Goal: Transaction & Acquisition: Purchase product/service

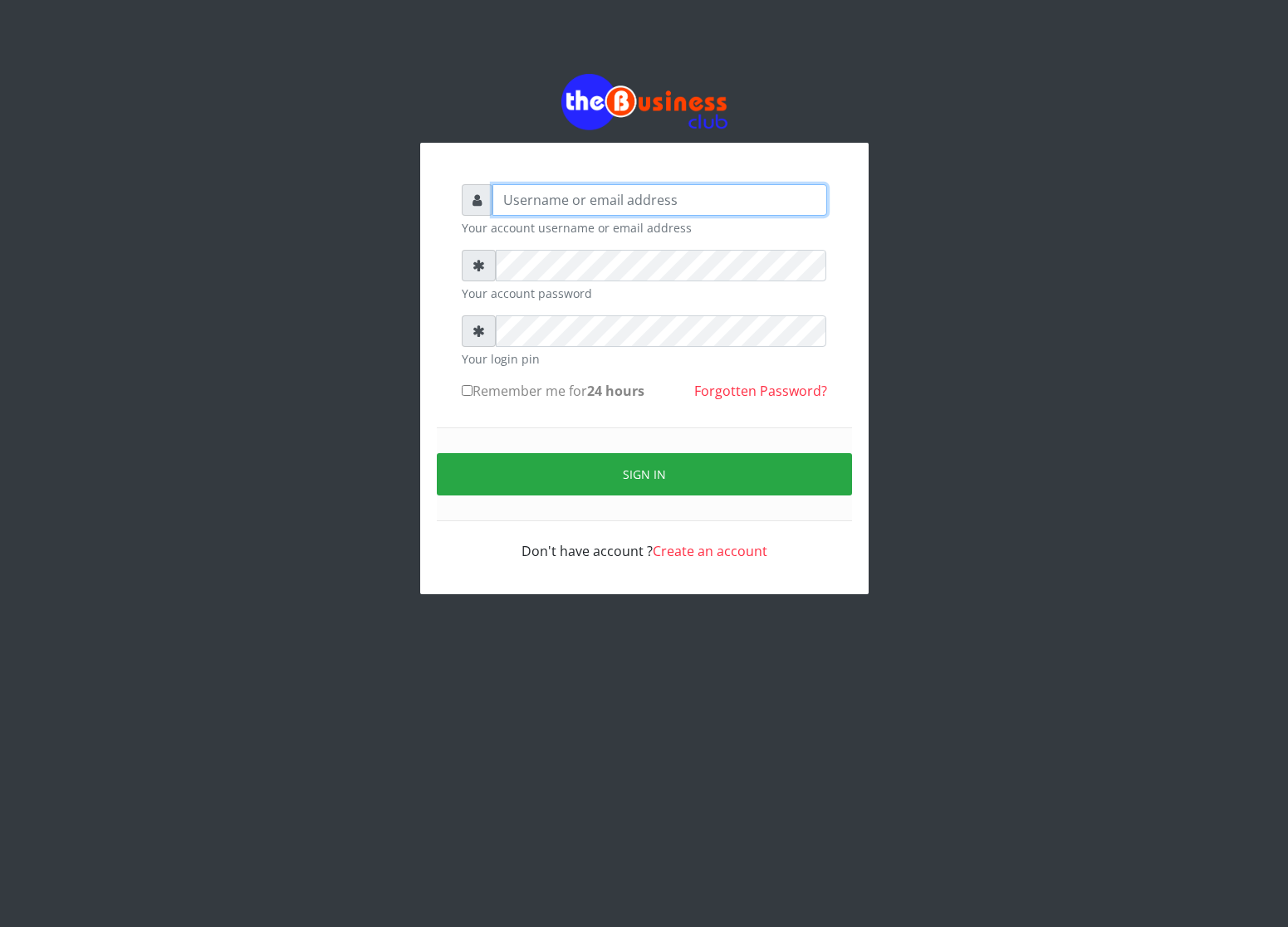
type input "cherpher"
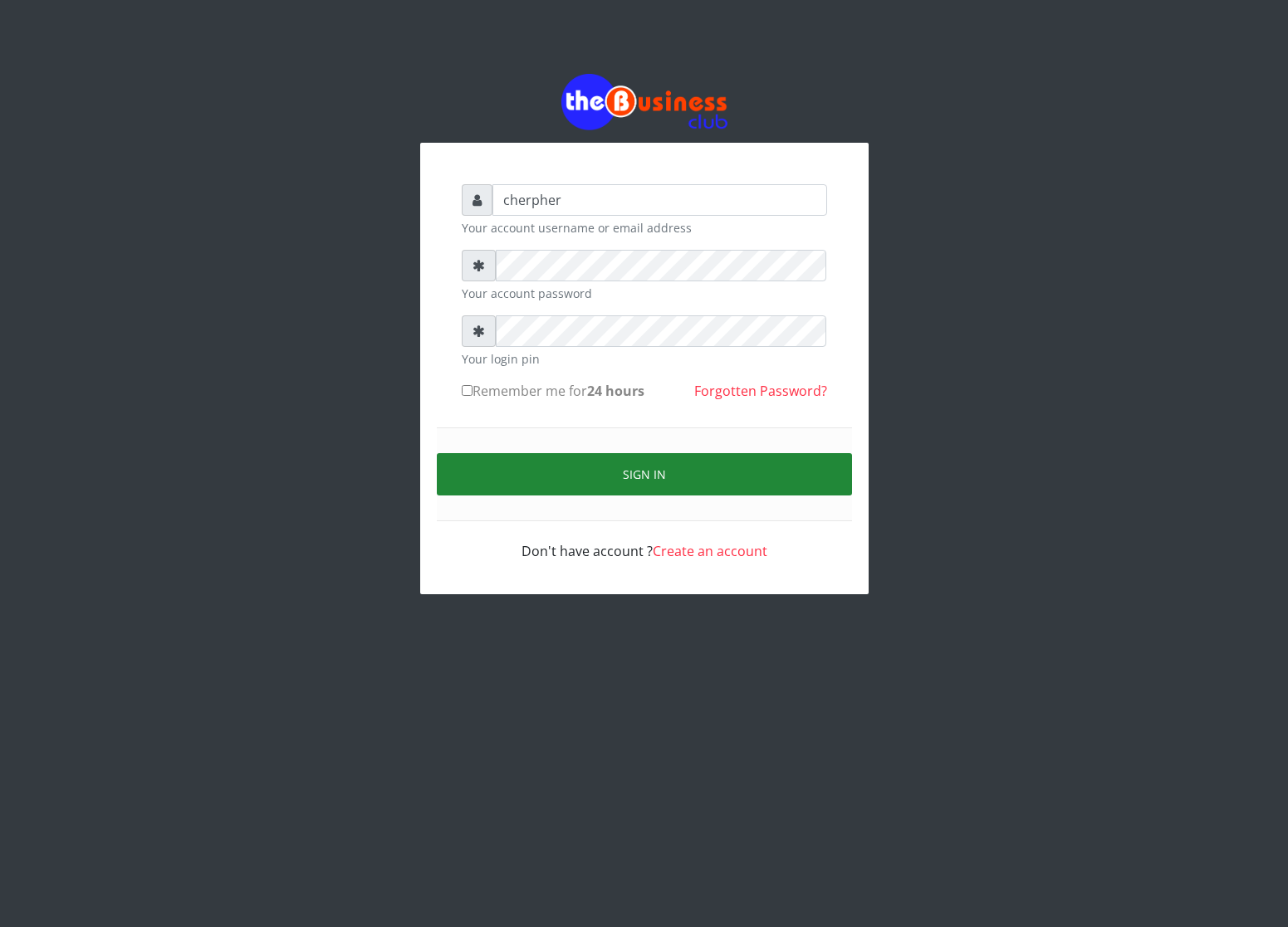
click at [484, 478] on button "Sign in" at bounding box center [644, 474] width 415 height 42
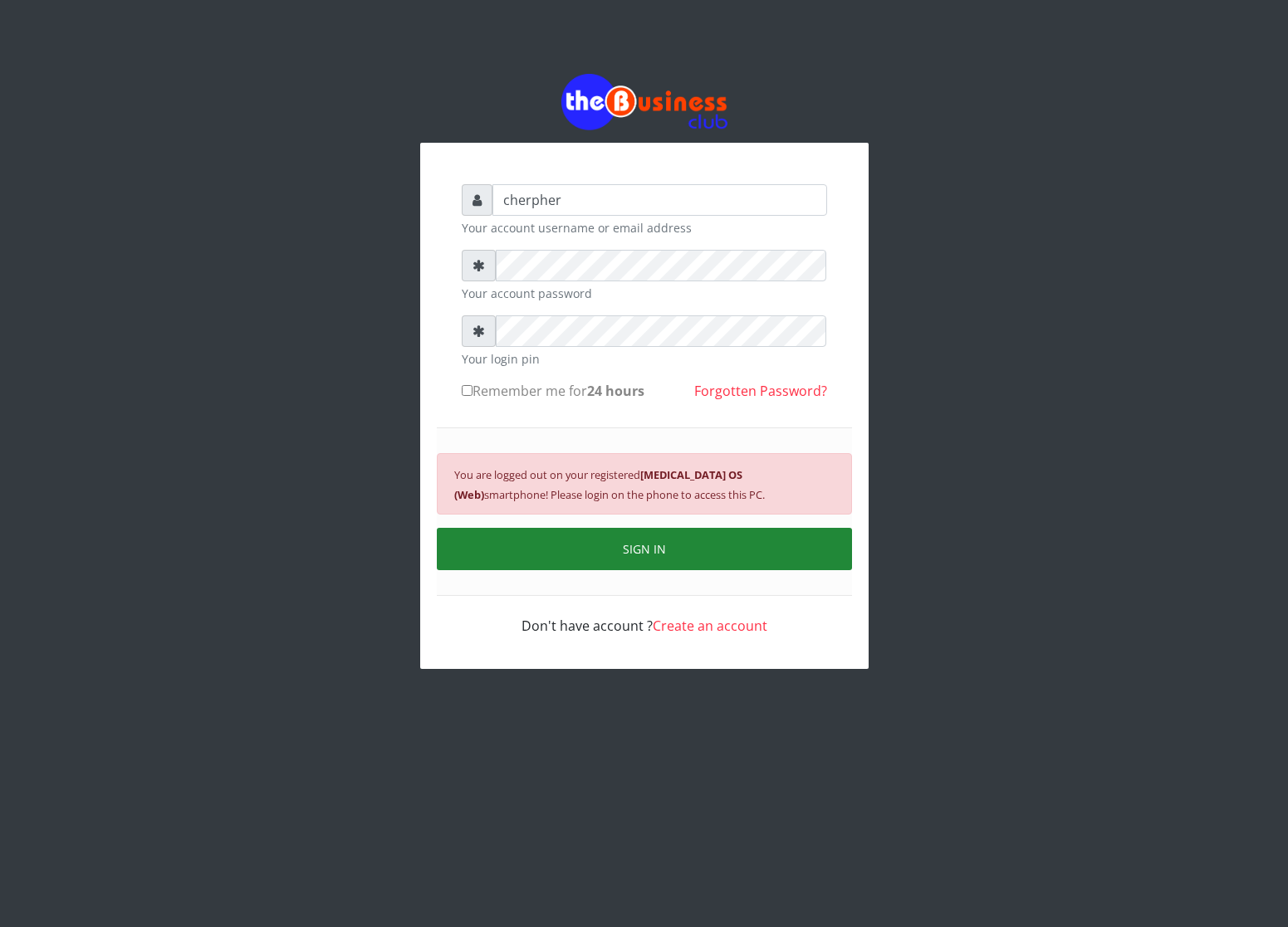
click at [656, 538] on button "SIGN IN" at bounding box center [644, 548] width 415 height 42
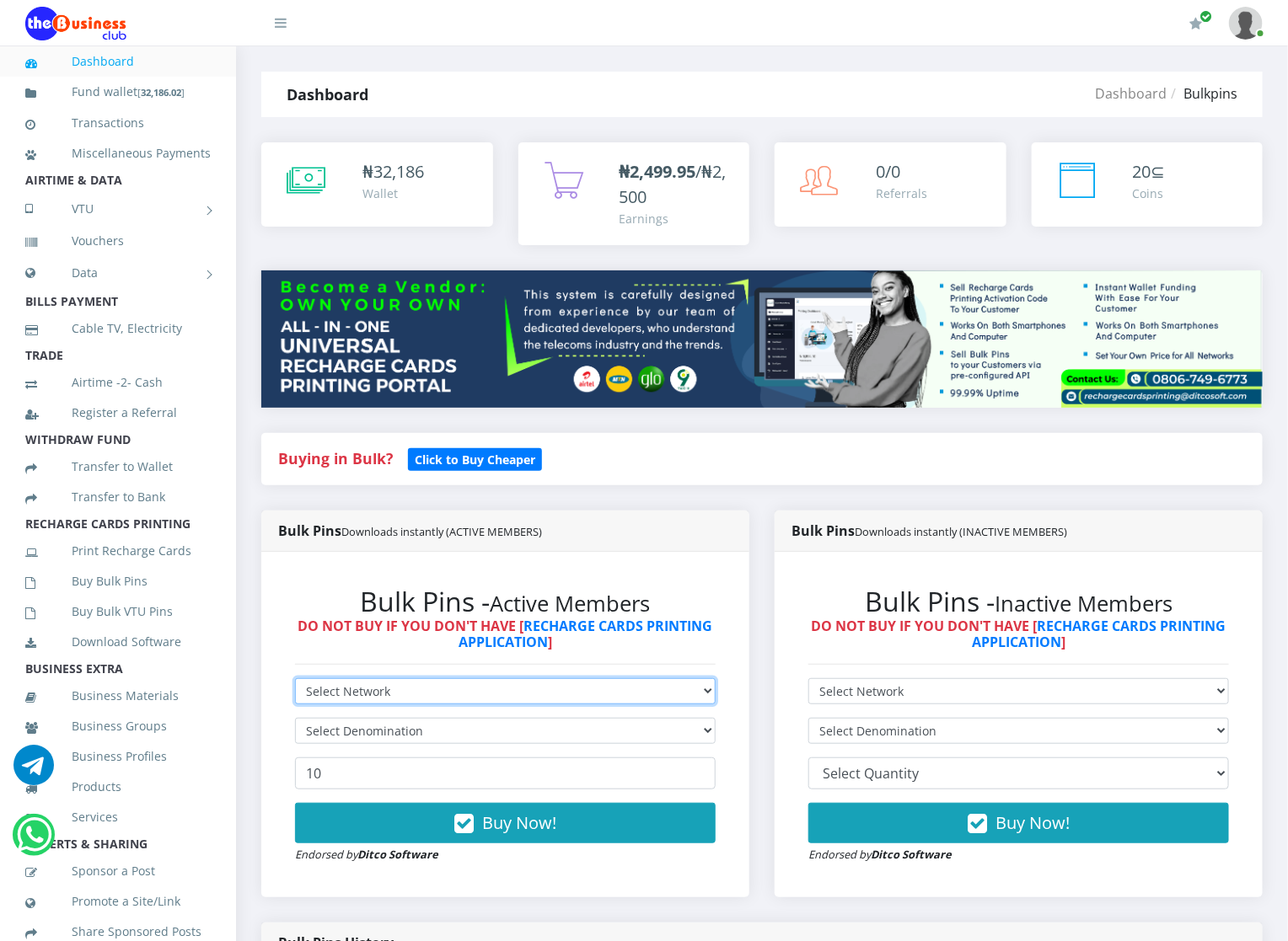
click at [339, 685] on select "Select Network MTN Globacom 9Mobile Airtel" at bounding box center [505, 691] width 420 height 26
select select "MTN"
click at [294, 679] on select "Select Network MTN Globacom 9Mobile Airtel" at bounding box center [505, 691] width 420 height 26
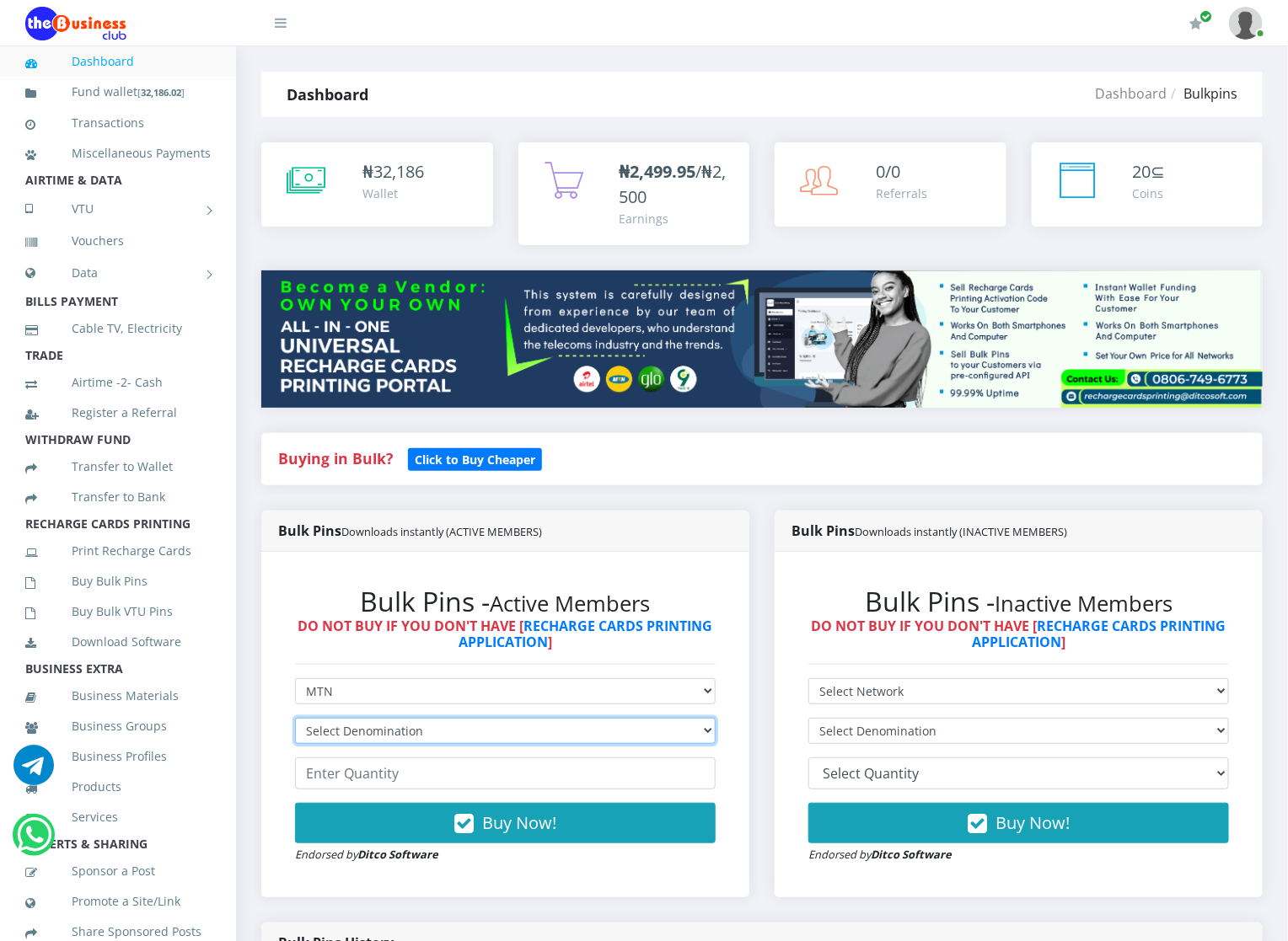
click at [342, 739] on select "Select Denomination MTN NGN100 - ₦96.94 MTN NGN200 - ₦193.88 MTN NGN400 - ₦387.…" at bounding box center [505, 731] width 420 height 26
select select "193.88-200"
click at [294, 719] on select "Select Denomination MTN NGN100 - ₦96.94 MTN NGN200 - ₦193.88 MTN NGN400 - ₦387.…" at bounding box center [505, 731] width 420 height 26
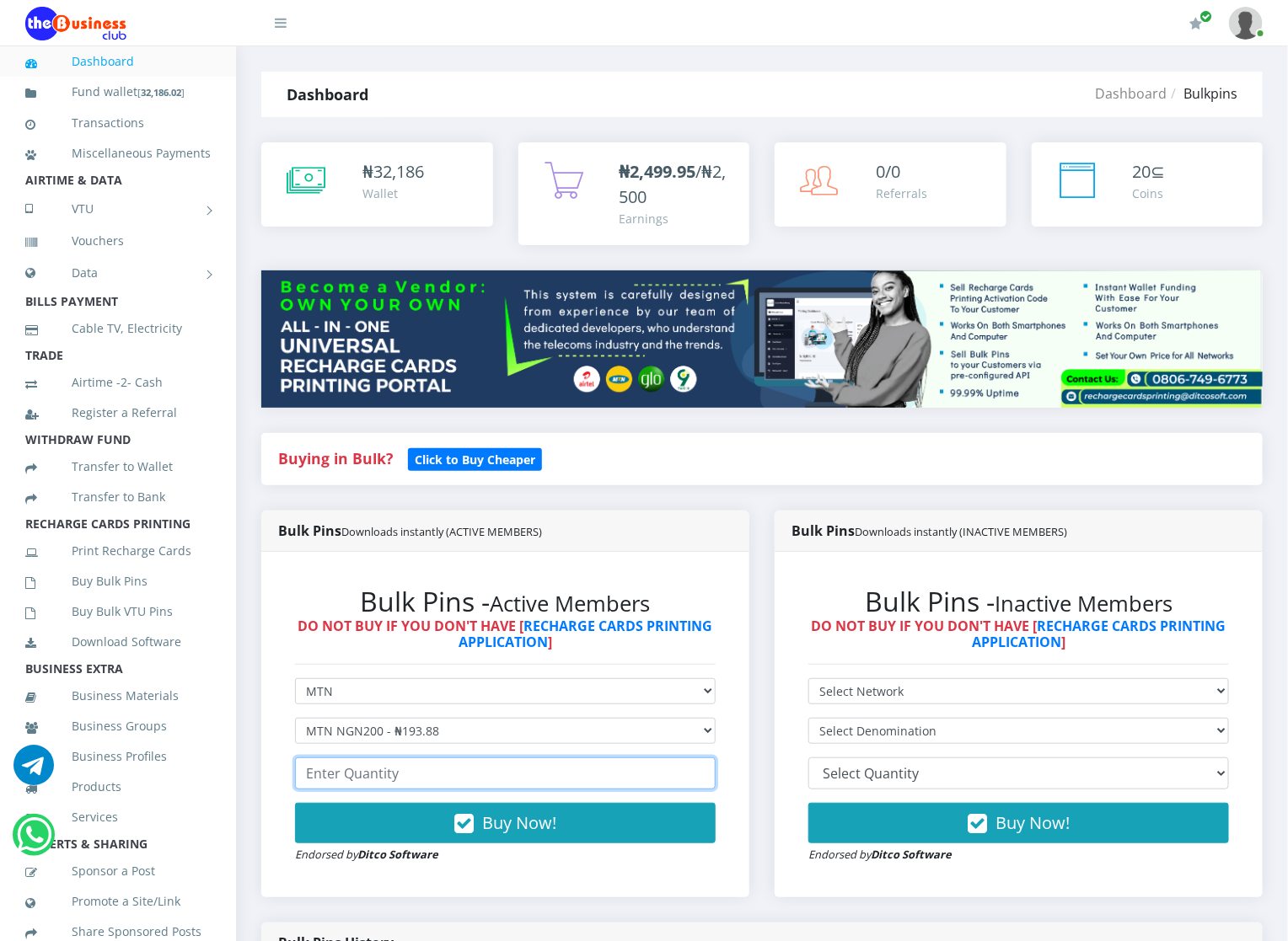
click at [327, 781] on input "number" at bounding box center [505, 773] width 420 height 32
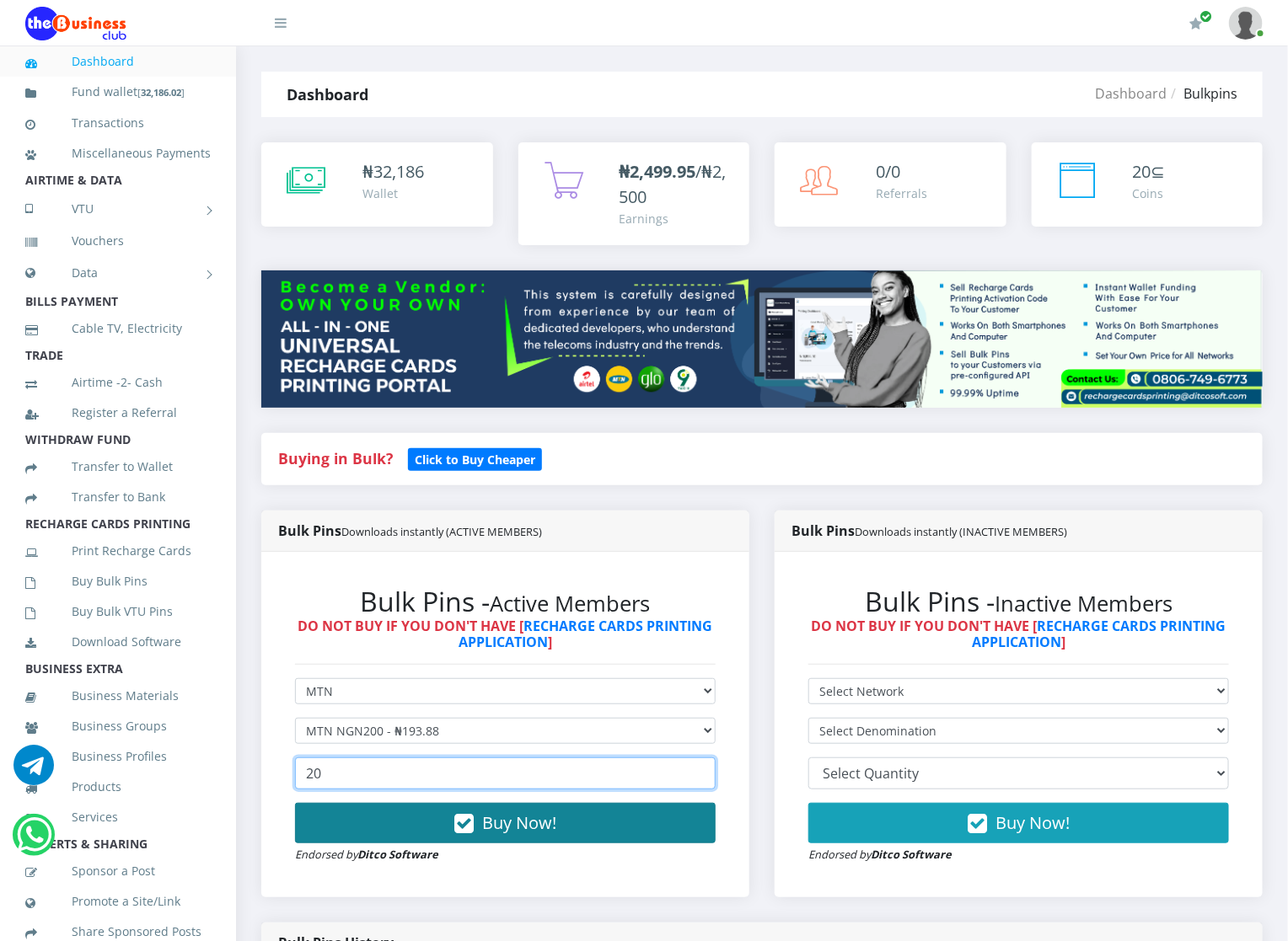
type input "20"
click at [459, 806] on button "Buy Now!" at bounding box center [505, 823] width 420 height 40
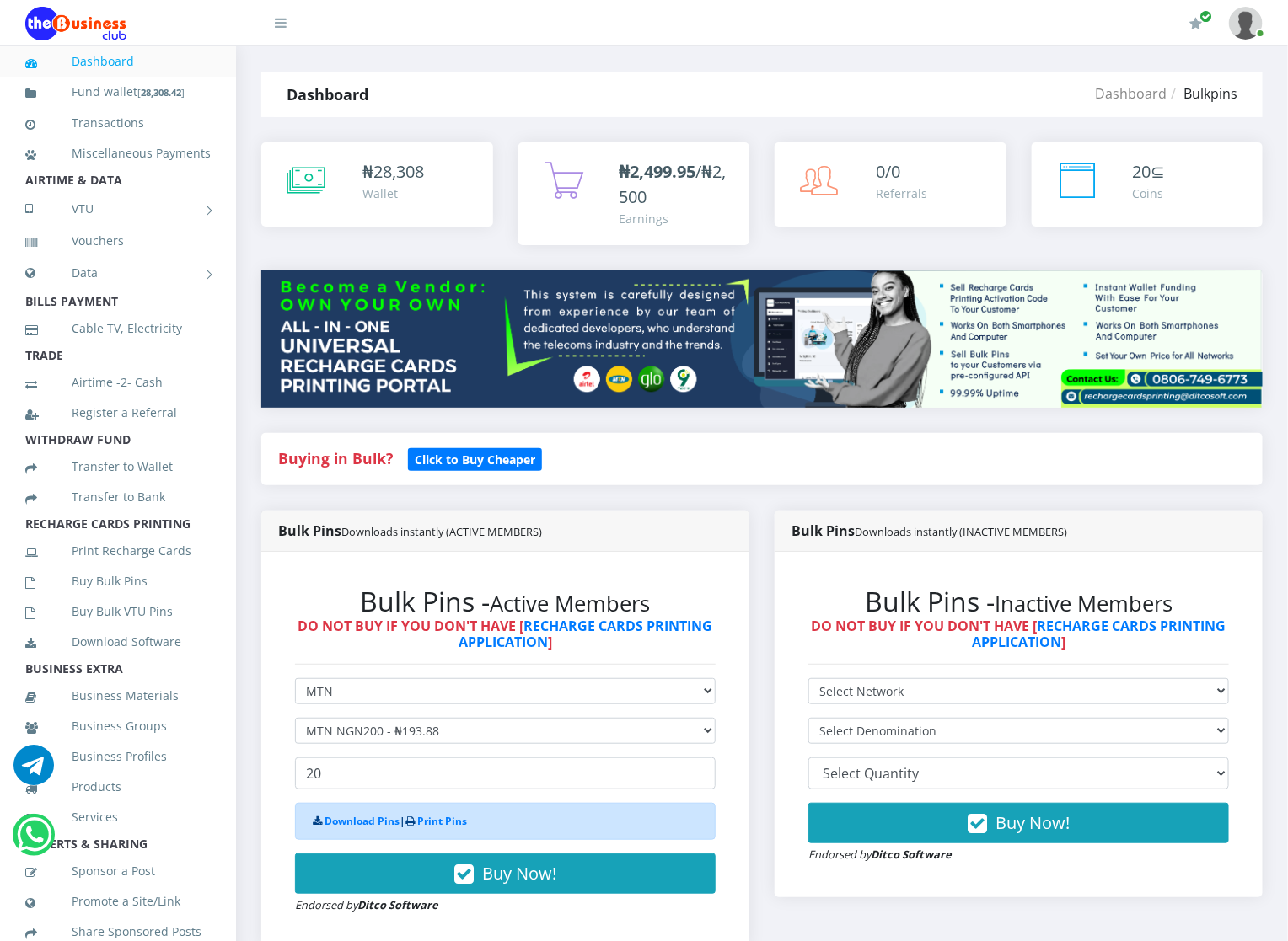
click at [331, 807] on div "Download Pins | Print Pins" at bounding box center [505, 821] width 420 height 37
click at [332, 823] on link "Download Pins" at bounding box center [362, 821] width 75 height 15
click at [332, 826] on link "Download Pins" at bounding box center [362, 821] width 75 height 15
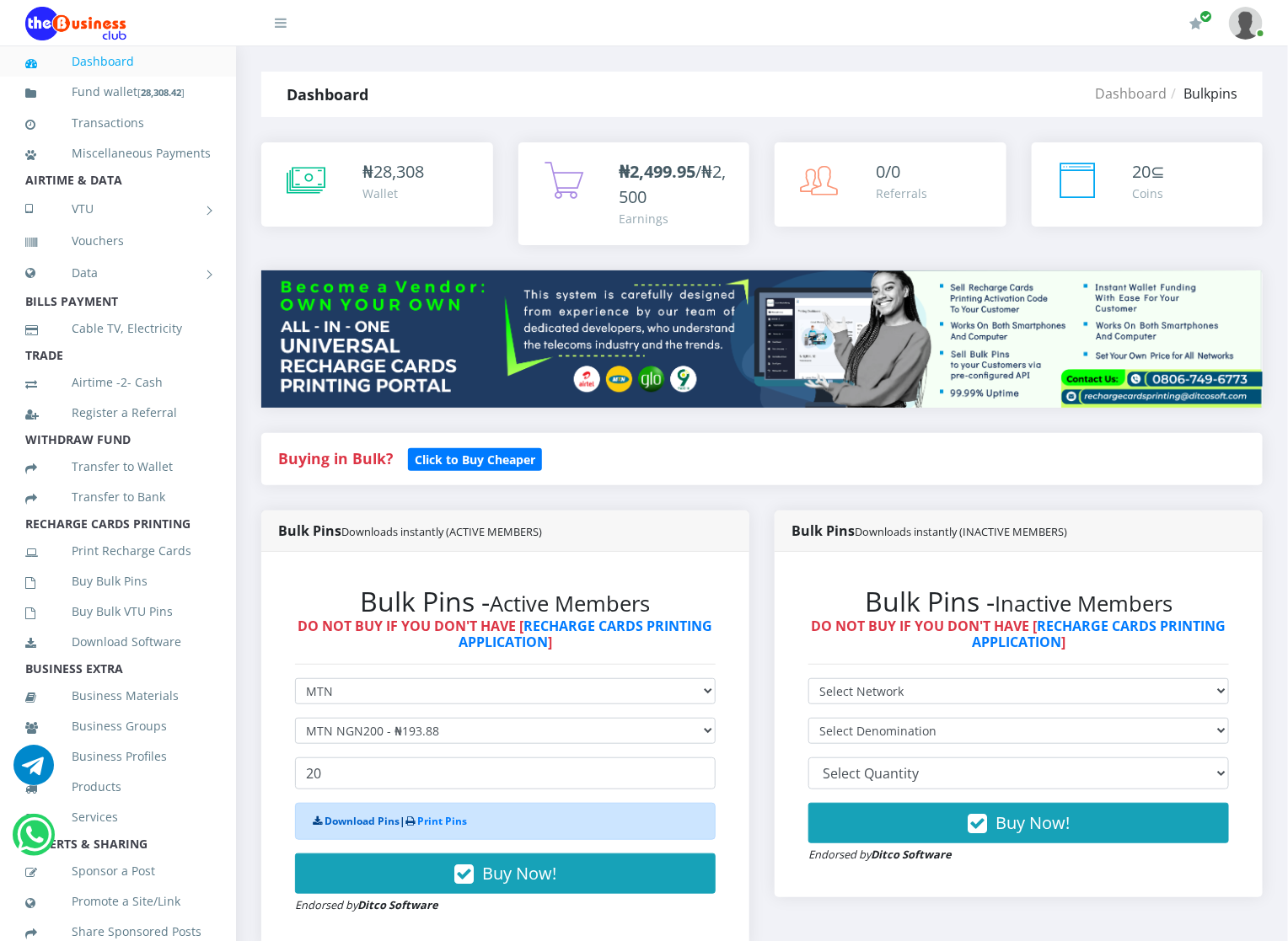
click at [328, 826] on link "Download Pins" at bounding box center [362, 821] width 75 height 15
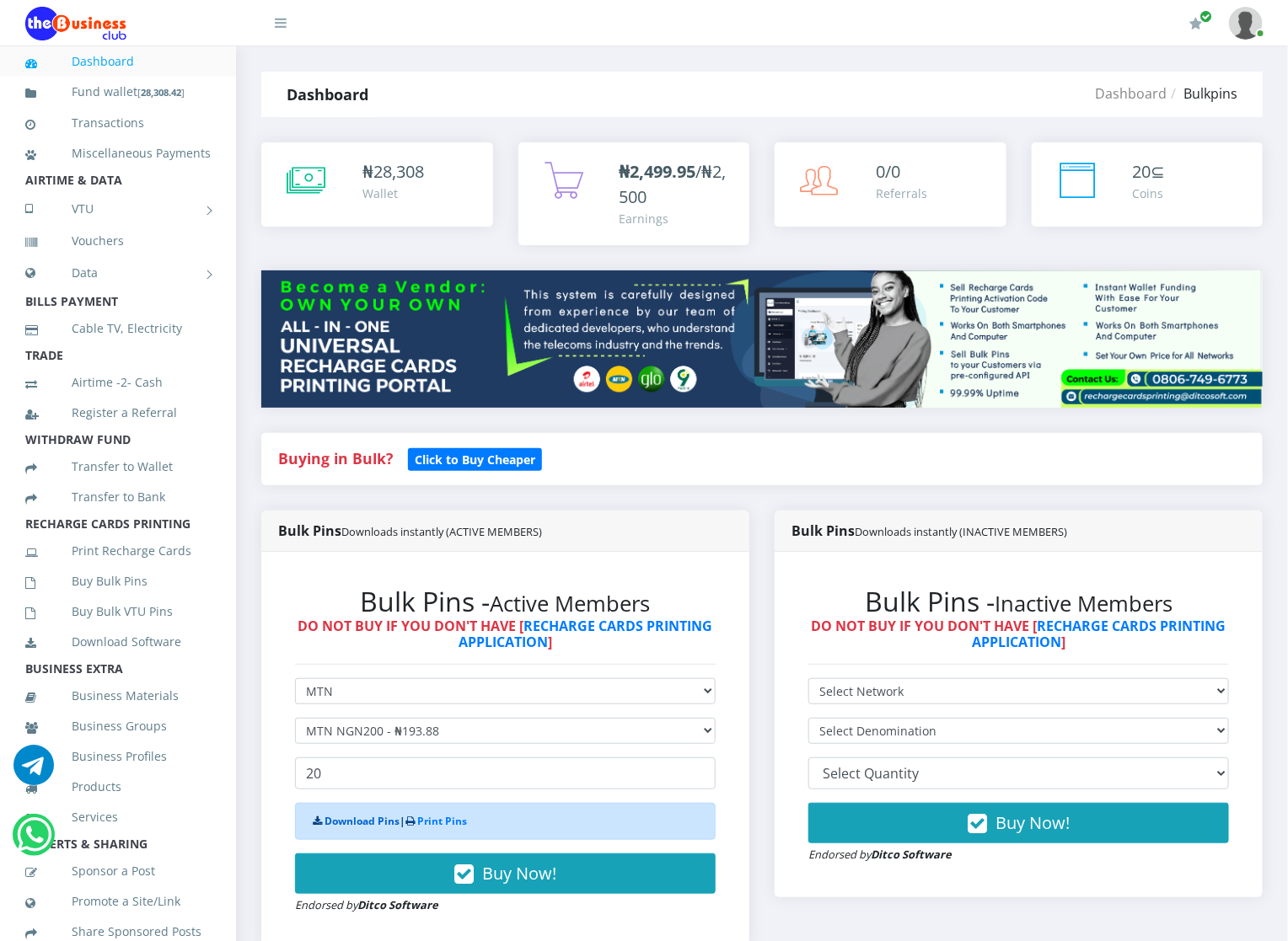
click at [328, 826] on link "Download Pins" at bounding box center [362, 821] width 75 height 15
click at [327, 826] on link "Download Pins" at bounding box center [362, 821] width 75 height 15
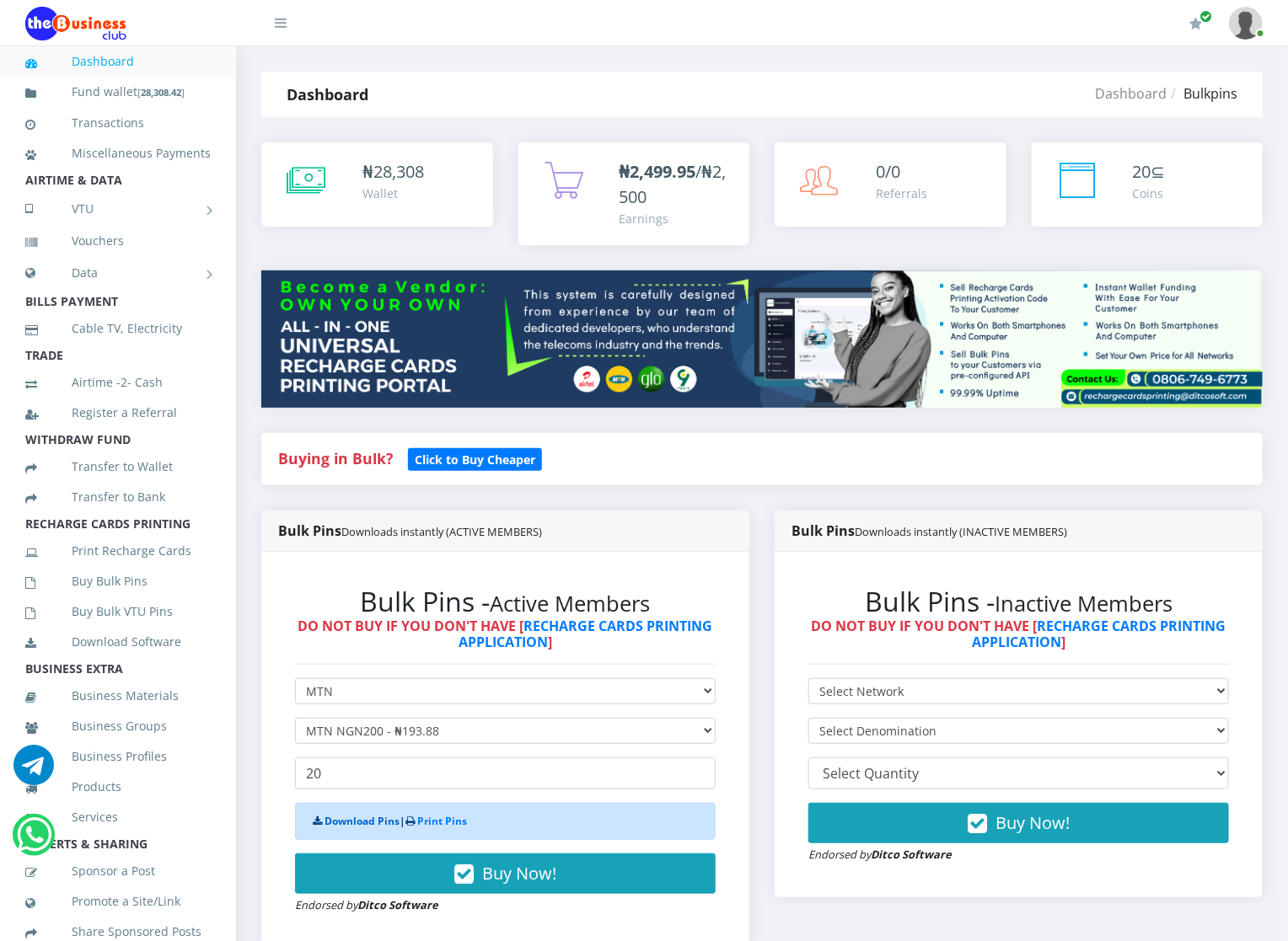
click at [327, 826] on link "Download Pins" at bounding box center [362, 821] width 75 height 15
click at [101, 601] on link "Buy Bulk Pins" at bounding box center [118, 581] width 185 height 39
click at [183, 592] on link "Buy Bulk Pins" at bounding box center [118, 581] width 185 height 39
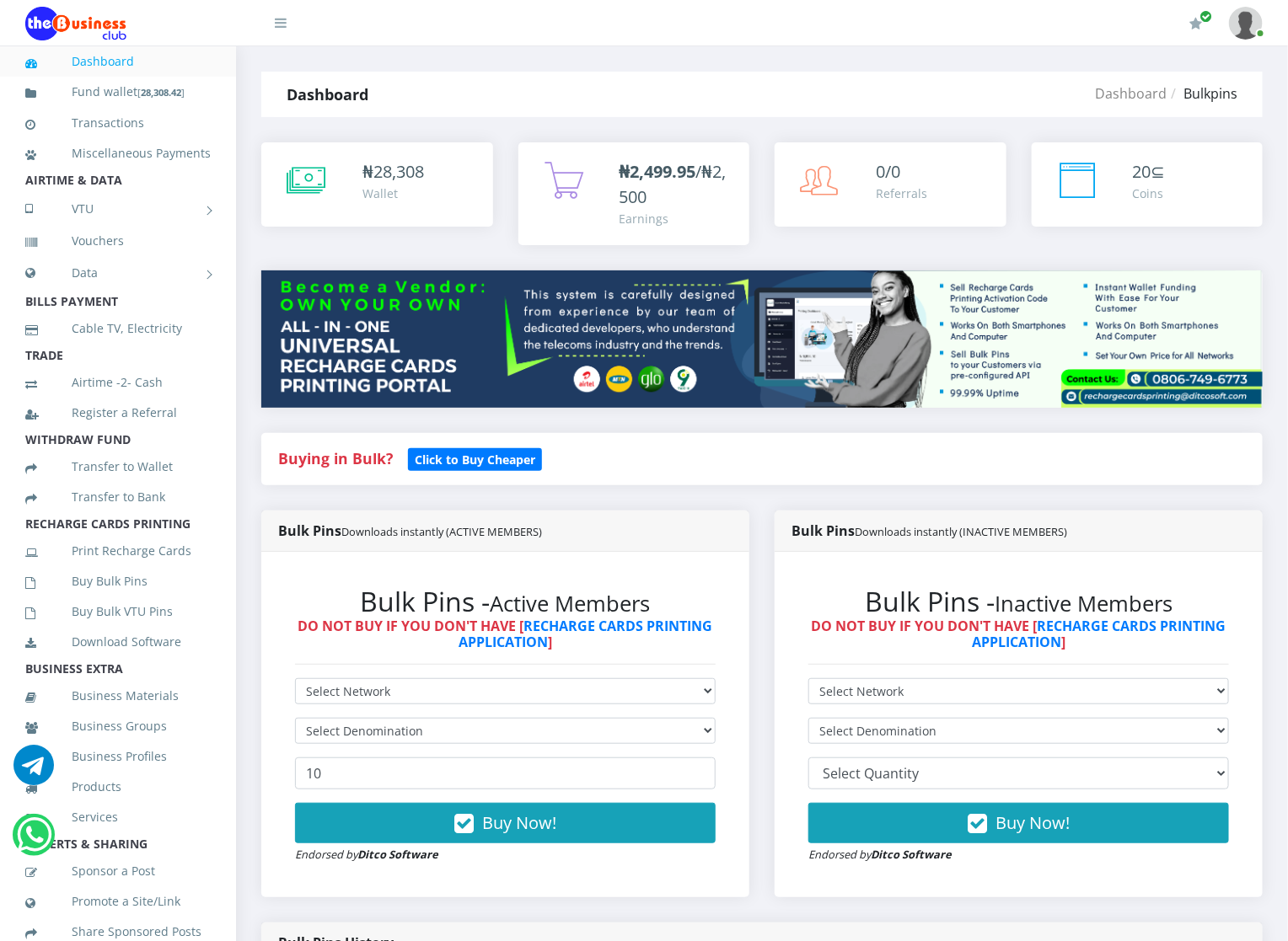
click at [357, 709] on form "Select Network MTN Globacom 9Mobile Airtel Select Denomination 10 Buy Now! Endo…" at bounding box center [505, 770] width 420 height 185
click at [339, 693] on select "Select Network MTN Globacom 9Mobile Airtel" at bounding box center [505, 691] width 420 height 26
select select "MTN"
click at [294, 679] on select "Select Network MTN Globacom 9Mobile Airtel" at bounding box center [505, 691] width 420 height 26
click at [360, 736] on select "Select Denomination MTN NGN100 - ₦96.94 MTN NGN200 - ₦193.88 MTN NGN400 - ₦387.…" at bounding box center [505, 731] width 420 height 26
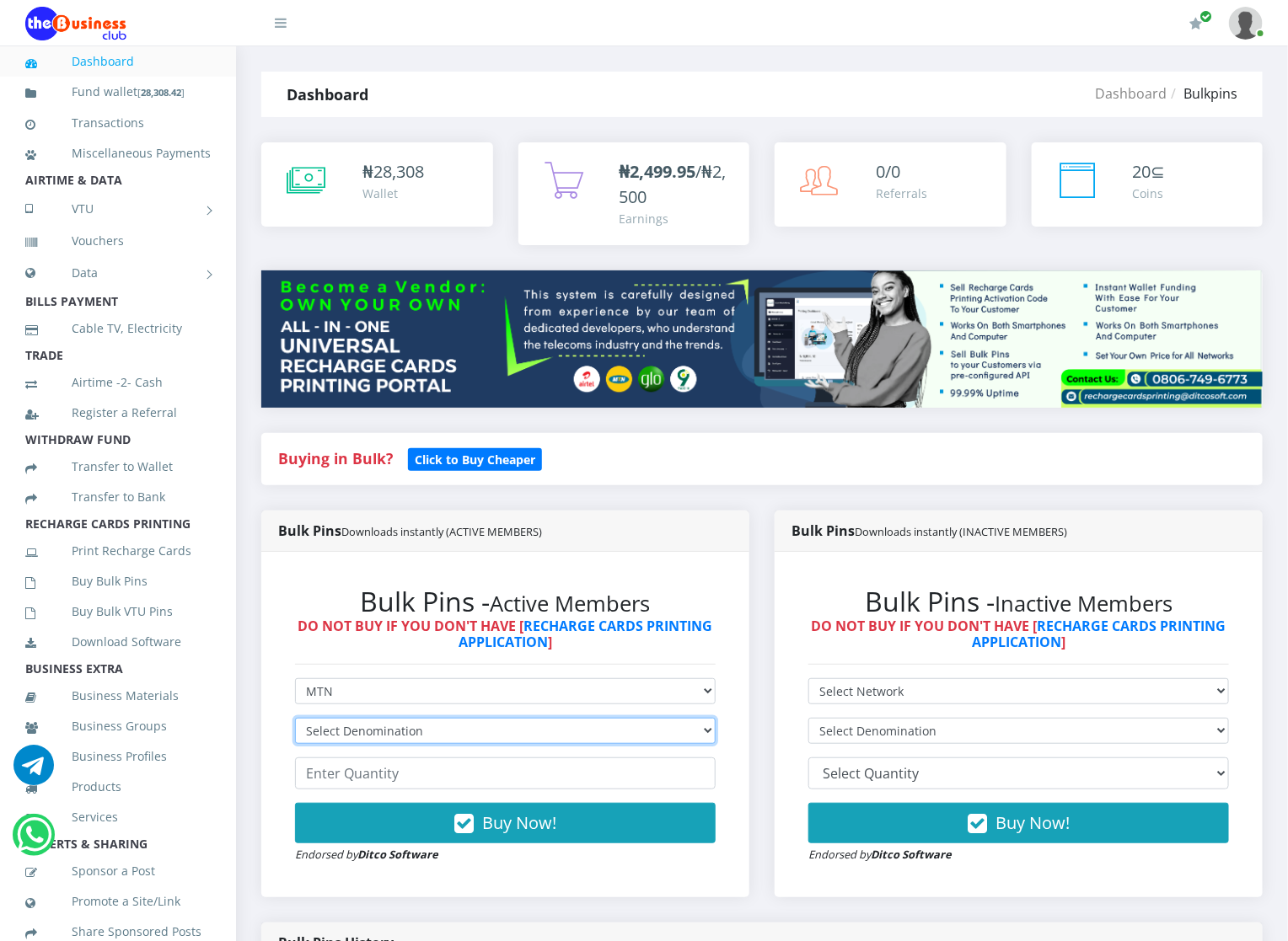
drag, startPoint x: 359, startPoint y: 736, endPoint x: 344, endPoint y: 692, distance: 46.5
click at [344, 692] on form "Select Network MTN Globacom 9Mobile Airtel Select Denomination MTN NGN100 - ₦96…" at bounding box center [505, 770] width 420 height 185
click at [372, 724] on select "Select Denomination MTN NGN100 - ₦96.94 MTN NGN200 - ₦193.88 MTN NGN400 - ₦387.…" at bounding box center [505, 731] width 420 height 26
select select "96.94-100"
click at [294, 719] on select "Select Denomination MTN NGN100 - ₦96.94 MTN NGN200 - ₦193.88 MTN NGN400 - ₦387.…" at bounding box center [505, 731] width 420 height 26
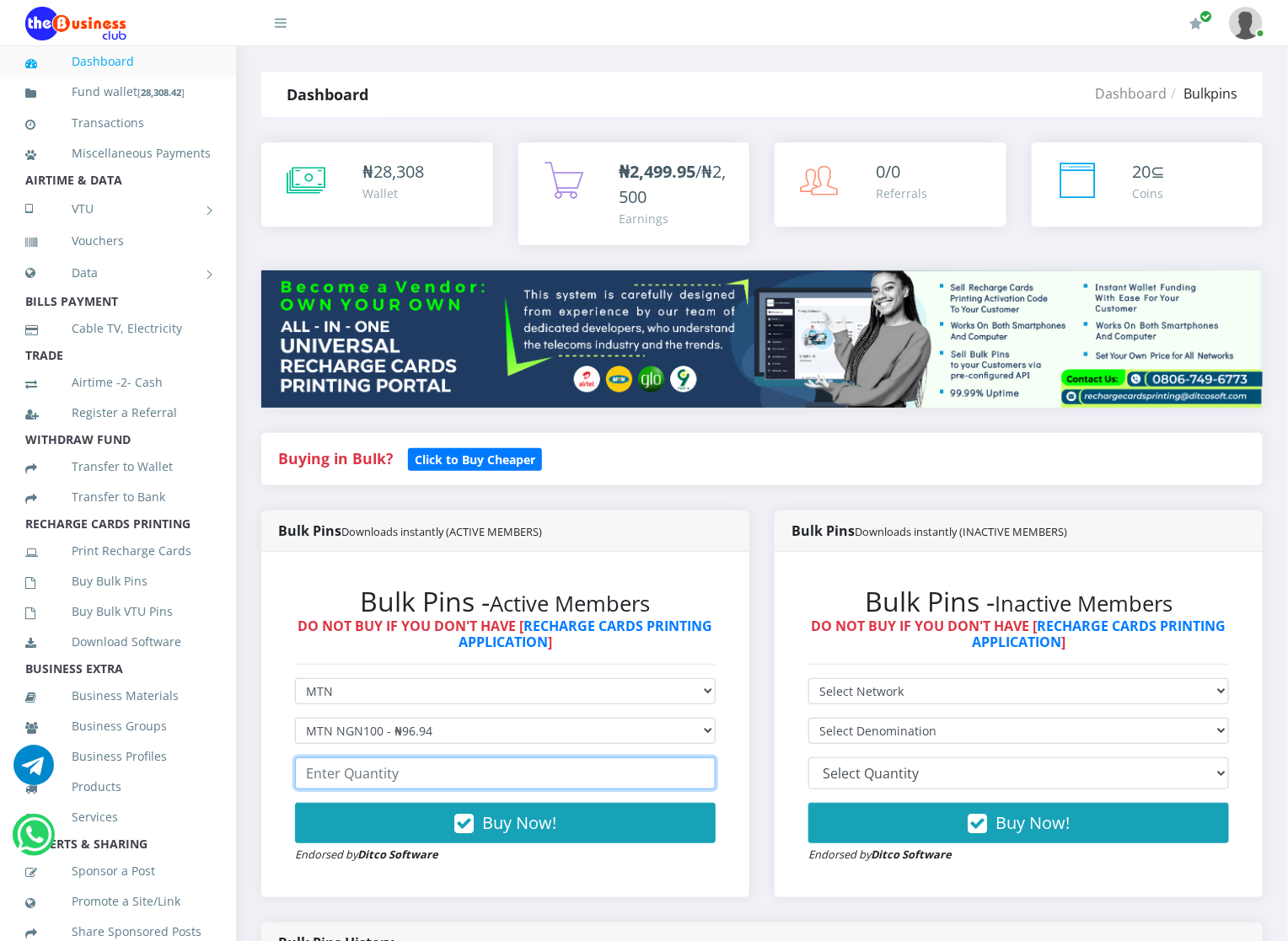
click at [400, 779] on input "number" at bounding box center [505, 773] width 420 height 32
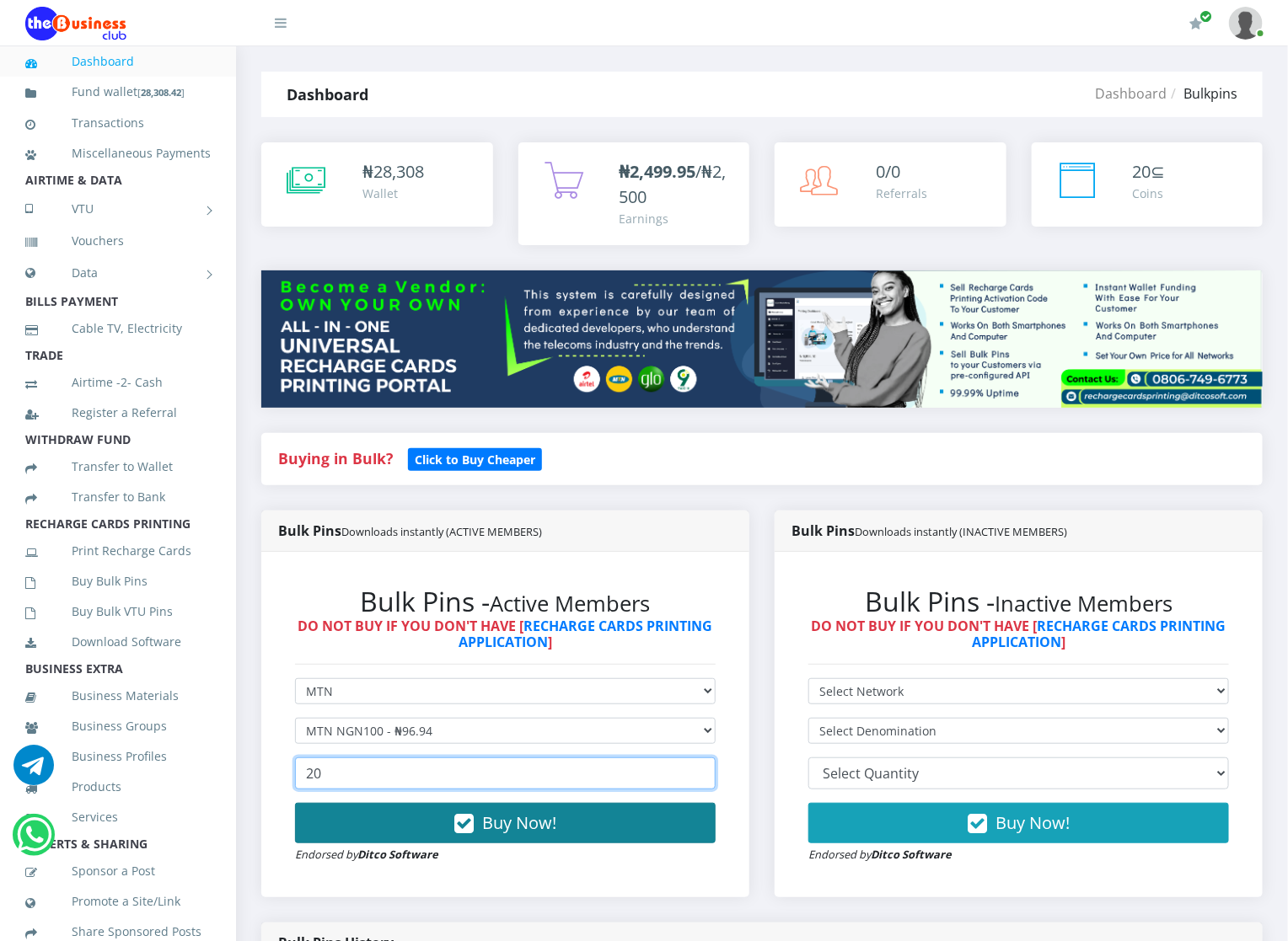
type input "20"
click at [419, 810] on button "Buy Now!" at bounding box center [505, 823] width 420 height 40
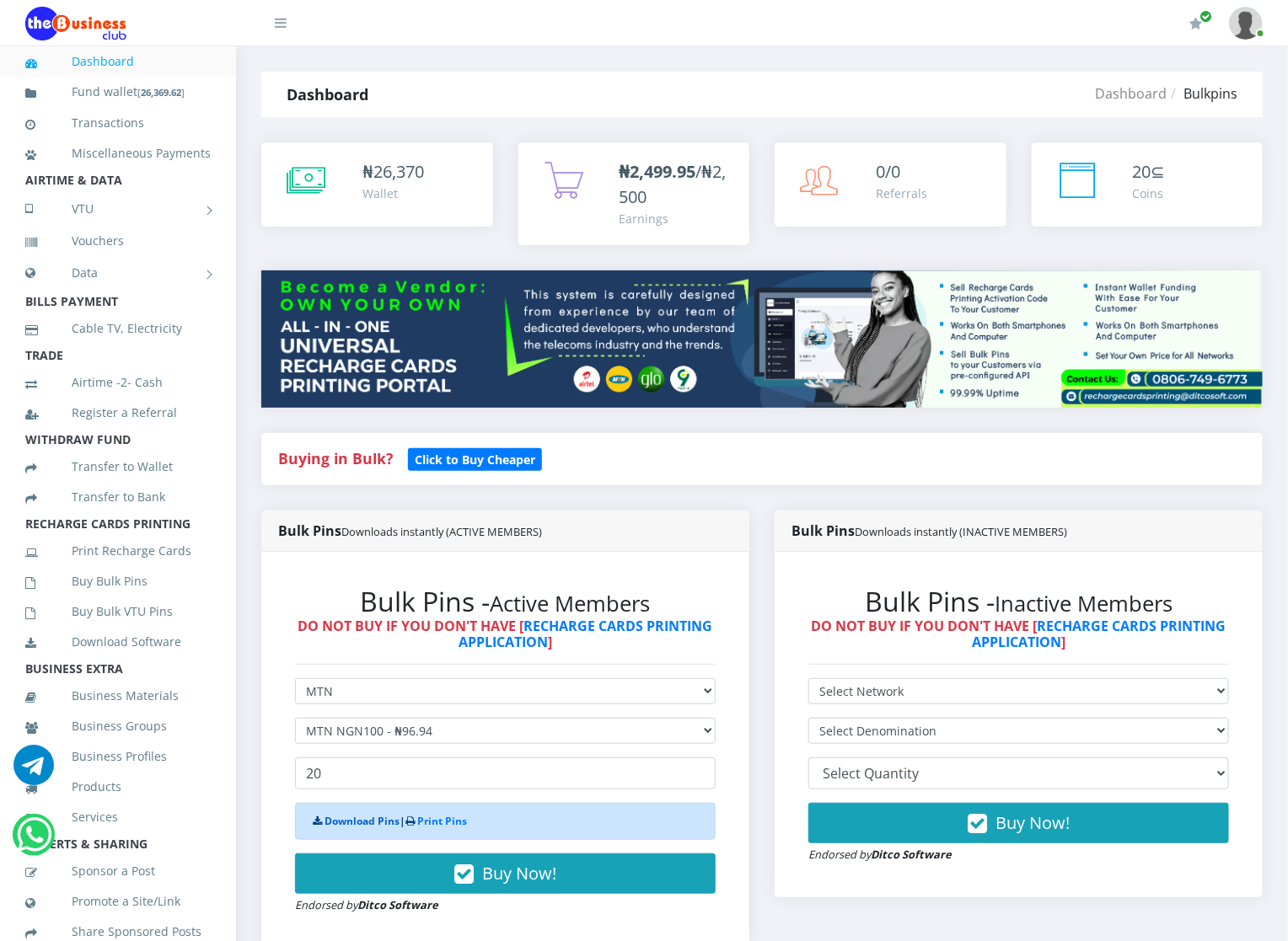
click at [352, 823] on link "Download Pins" at bounding box center [362, 821] width 75 height 15
click at [72, 594] on link "Buy Bulk Pins" at bounding box center [118, 581] width 185 height 39
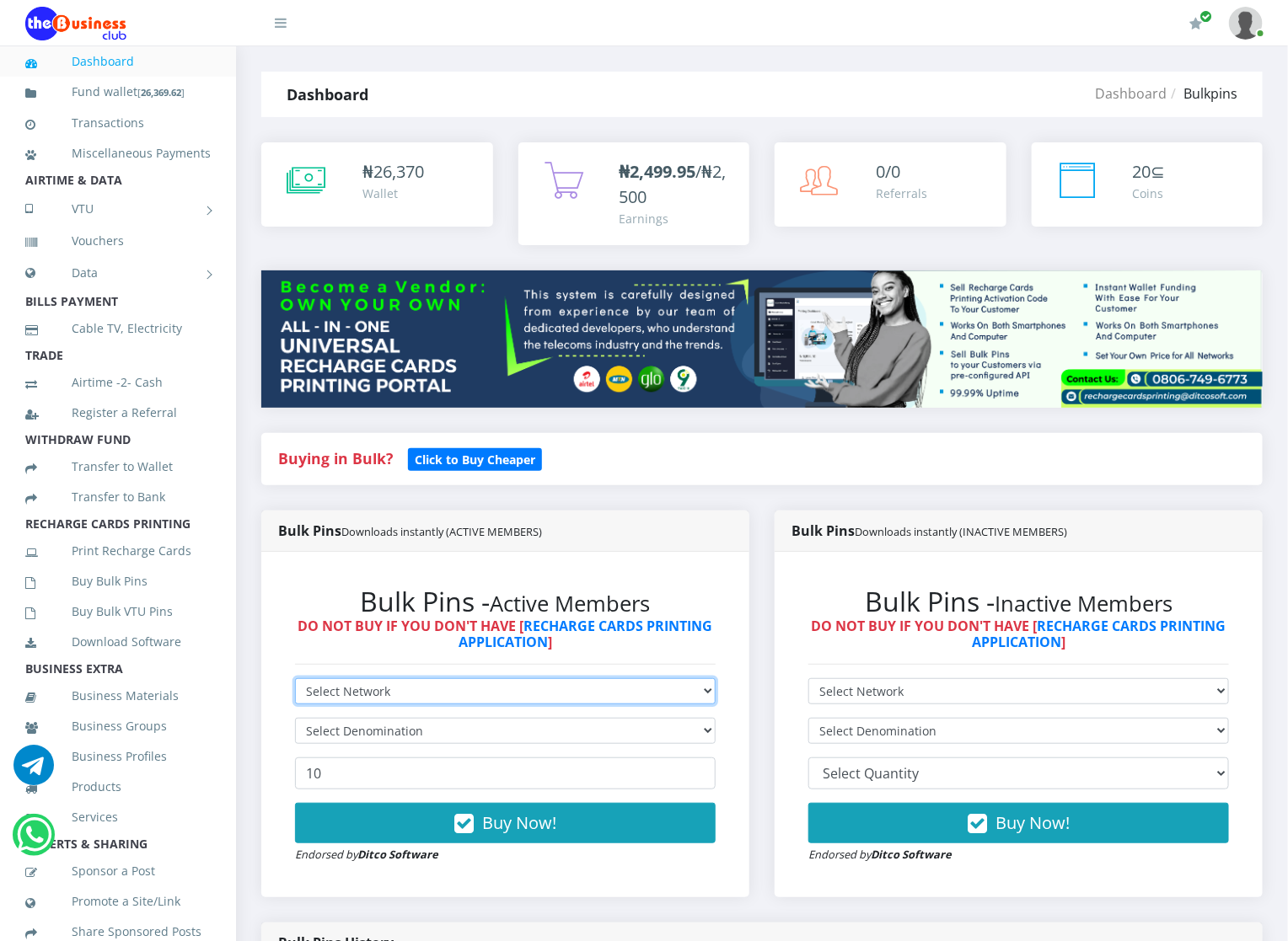
click at [393, 681] on select "Select Network MTN Globacom 9Mobile Airtel" at bounding box center [505, 691] width 420 height 26
select select "Glo"
click at [294, 679] on select "Select Network MTN Globacom 9Mobile Airtel" at bounding box center [505, 691] width 420 height 26
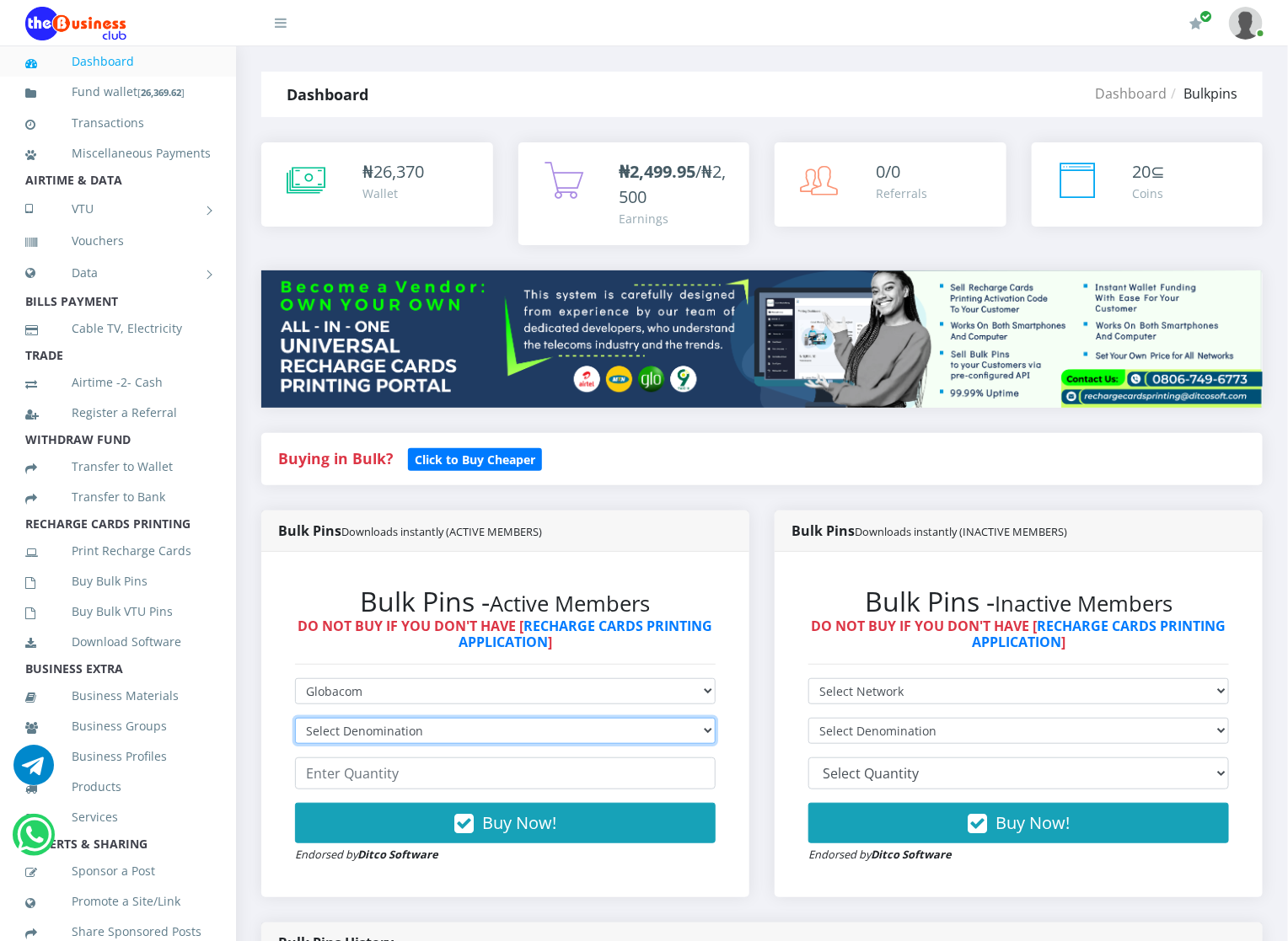
click at [349, 721] on select "Select Denomination Glo NGN100 - ₦96.45 Glo NGN200 - ₦192.90 Glo NGN500 - ₦482.…" at bounding box center [505, 731] width 420 height 26
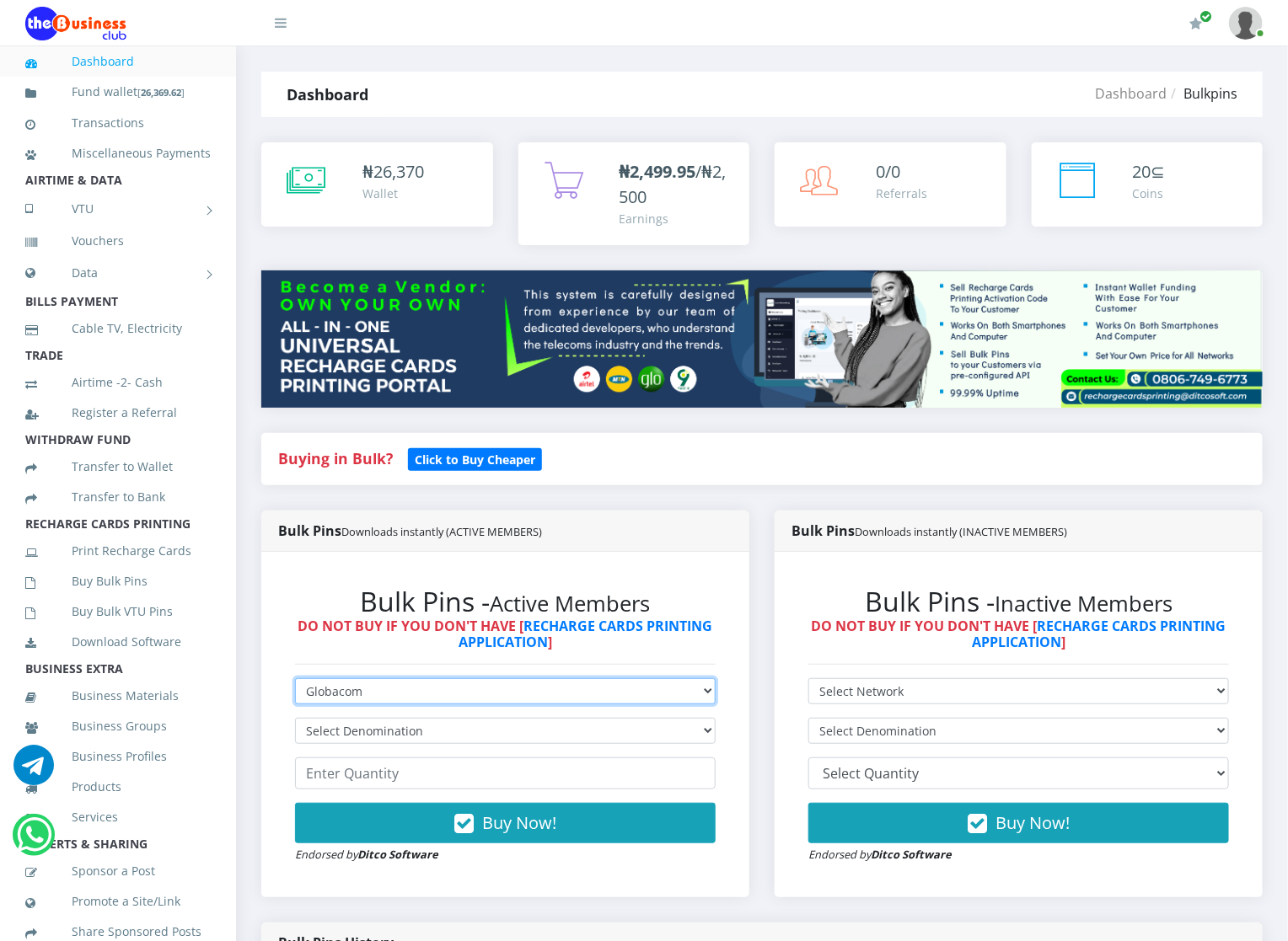
click at [367, 696] on select "Select Network MTN Globacom 9Mobile Airtel" at bounding box center [505, 691] width 420 height 26
select select "MTN"
click at [294, 679] on select "Select Network MTN Globacom 9Mobile Airtel" at bounding box center [505, 691] width 420 height 26
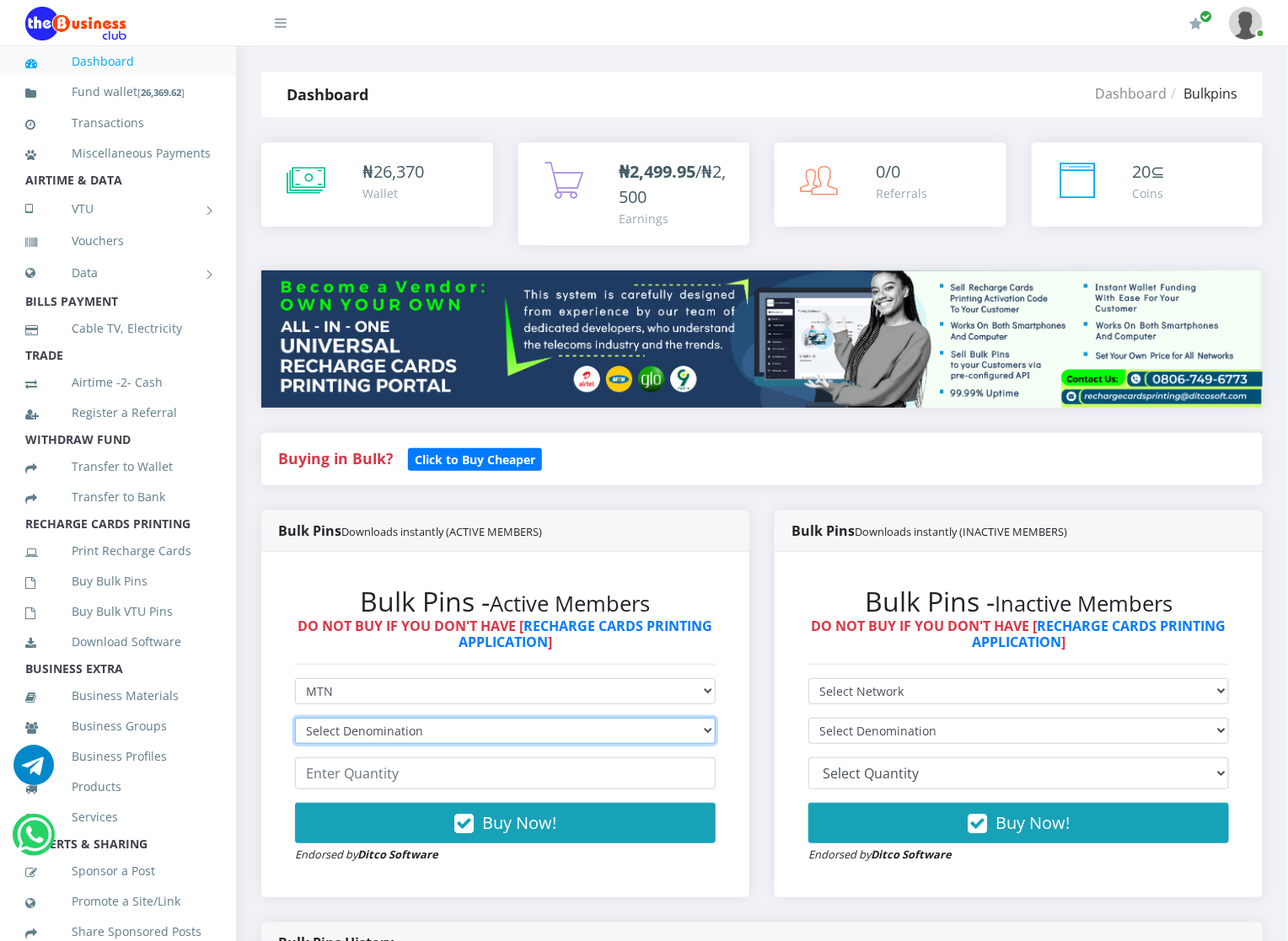
click at [354, 726] on select "Select Denomination" at bounding box center [505, 731] width 420 height 26
select select "484.7-500"
click at [294, 719] on select "Select Denomination MTN NGN100 - ₦96.94 MTN NGN200 - ₦193.88 MTN NGN400 - ₦387.…" at bounding box center [505, 731] width 420 height 26
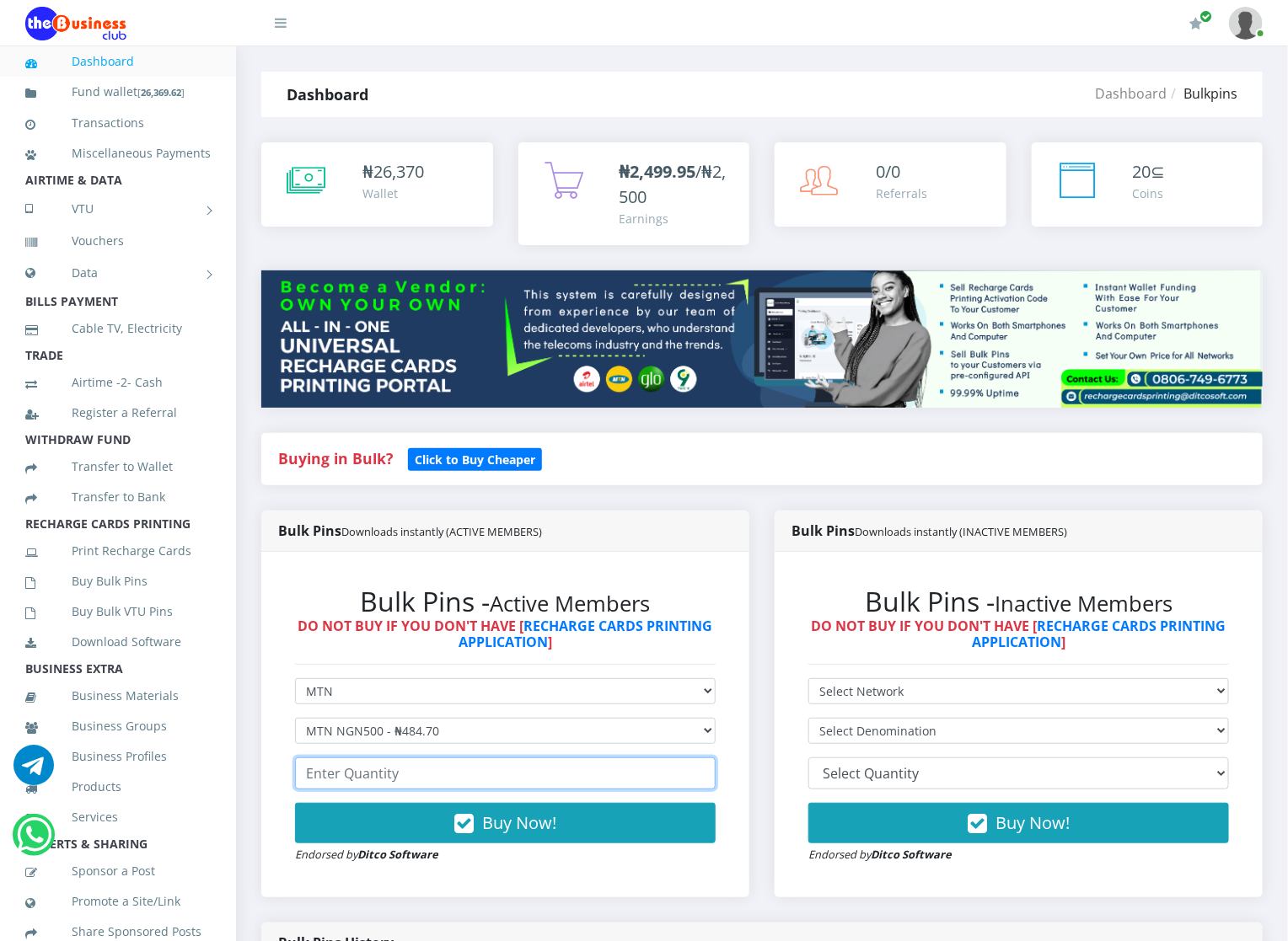
click at [374, 760] on input "number" at bounding box center [505, 773] width 420 height 32
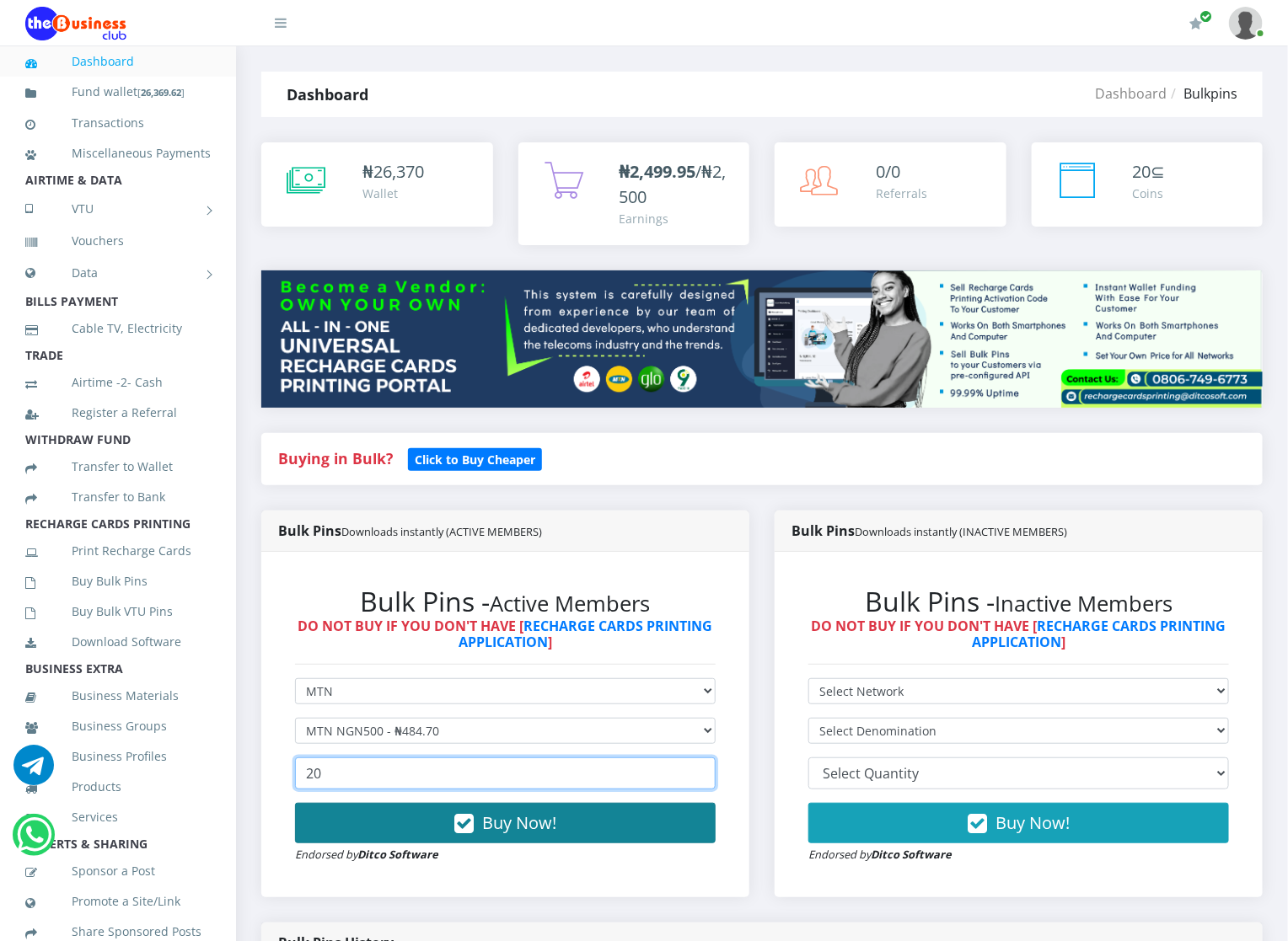
type input "20"
click at [409, 804] on button "Buy Now!" at bounding box center [505, 823] width 420 height 40
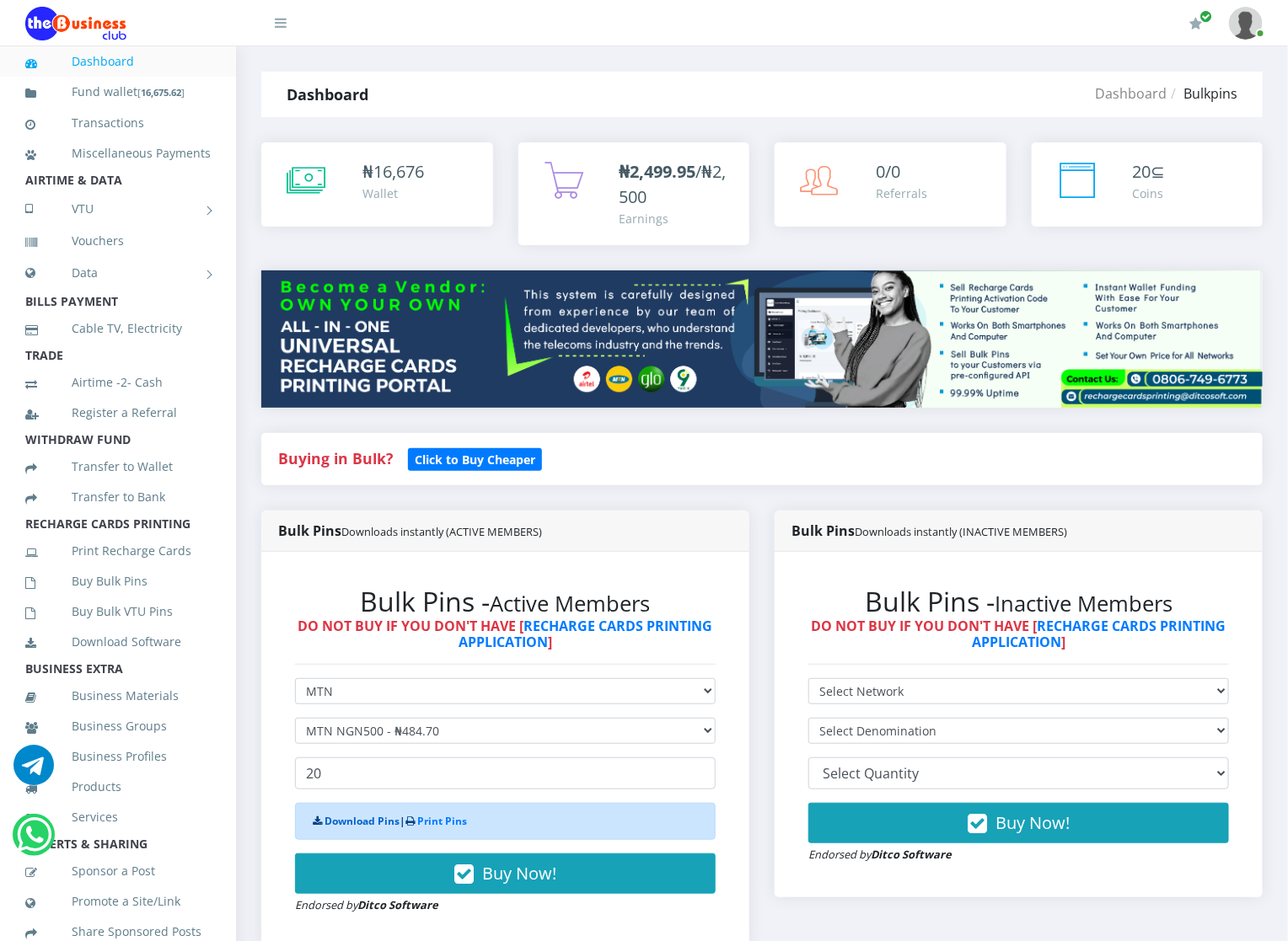
click at [392, 819] on link "Download Pins" at bounding box center [362, 821] width 75 height 15
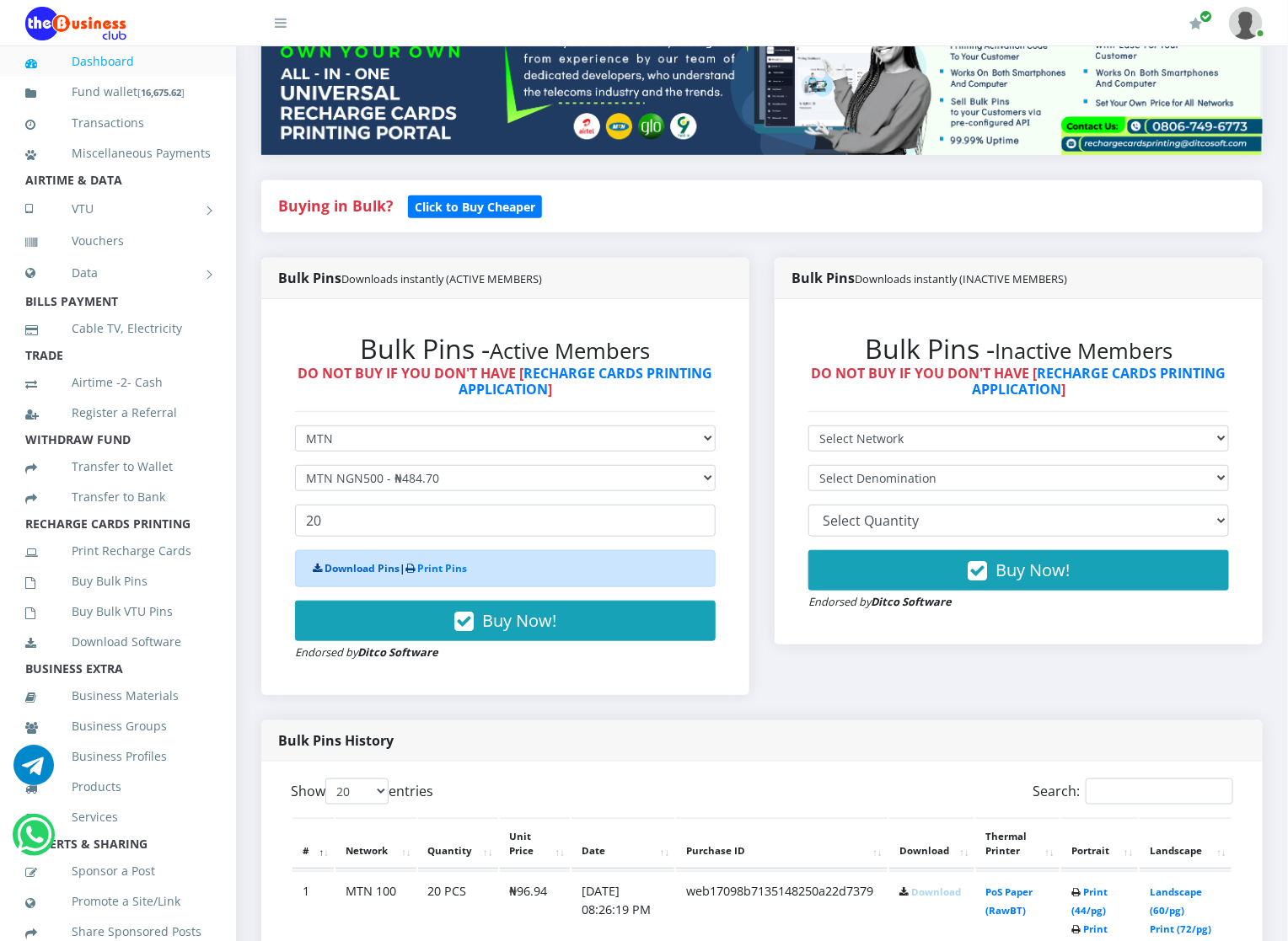
scroll to position [304, 0]
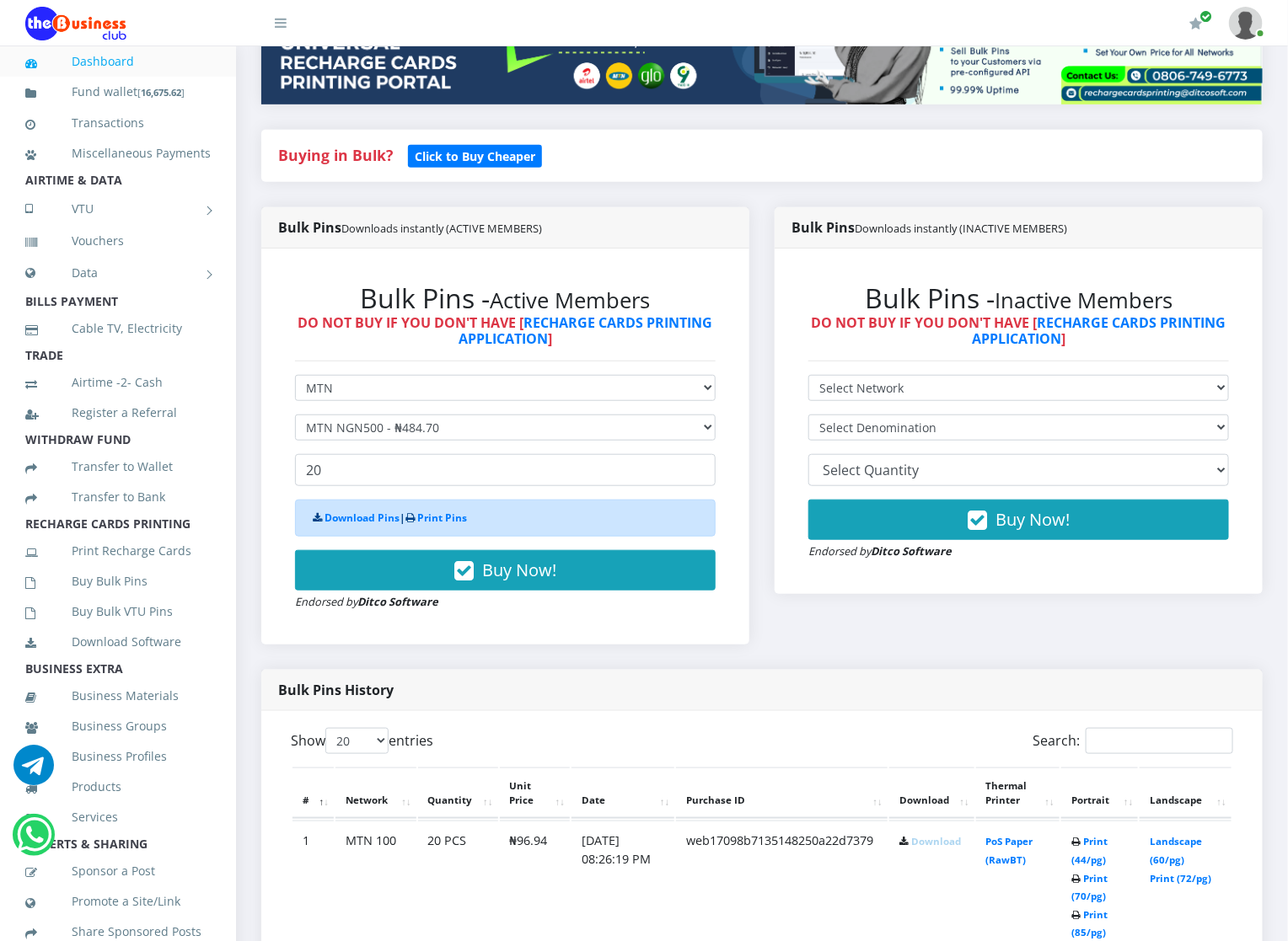
click at [908, 847] on b "Download" at bounding box center [929, 841] width 61 height 13
click at [916, 840] on link "Download" at bounding box center [936, 841] width 50 height 13
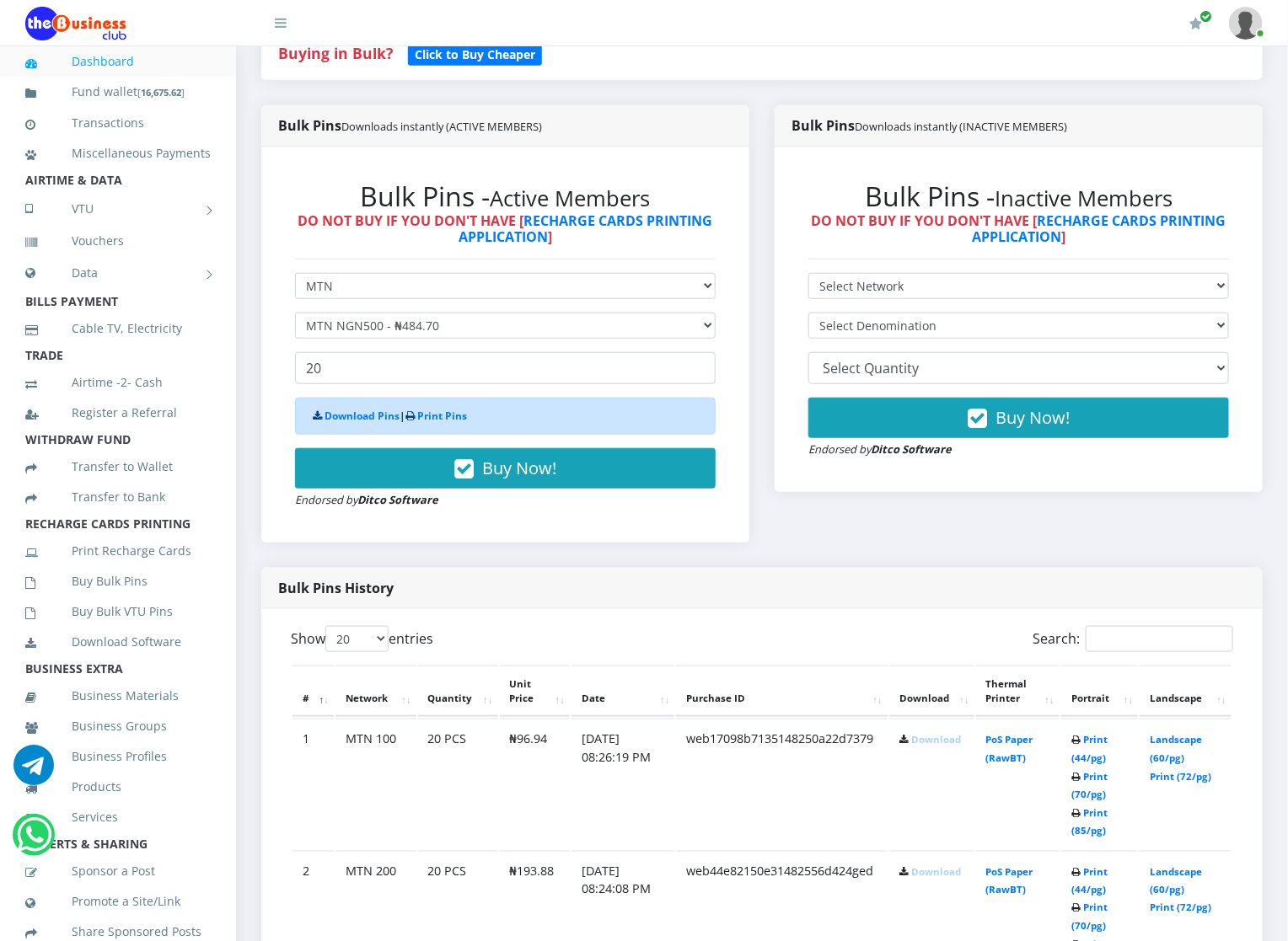
scroll to position [404, 0]
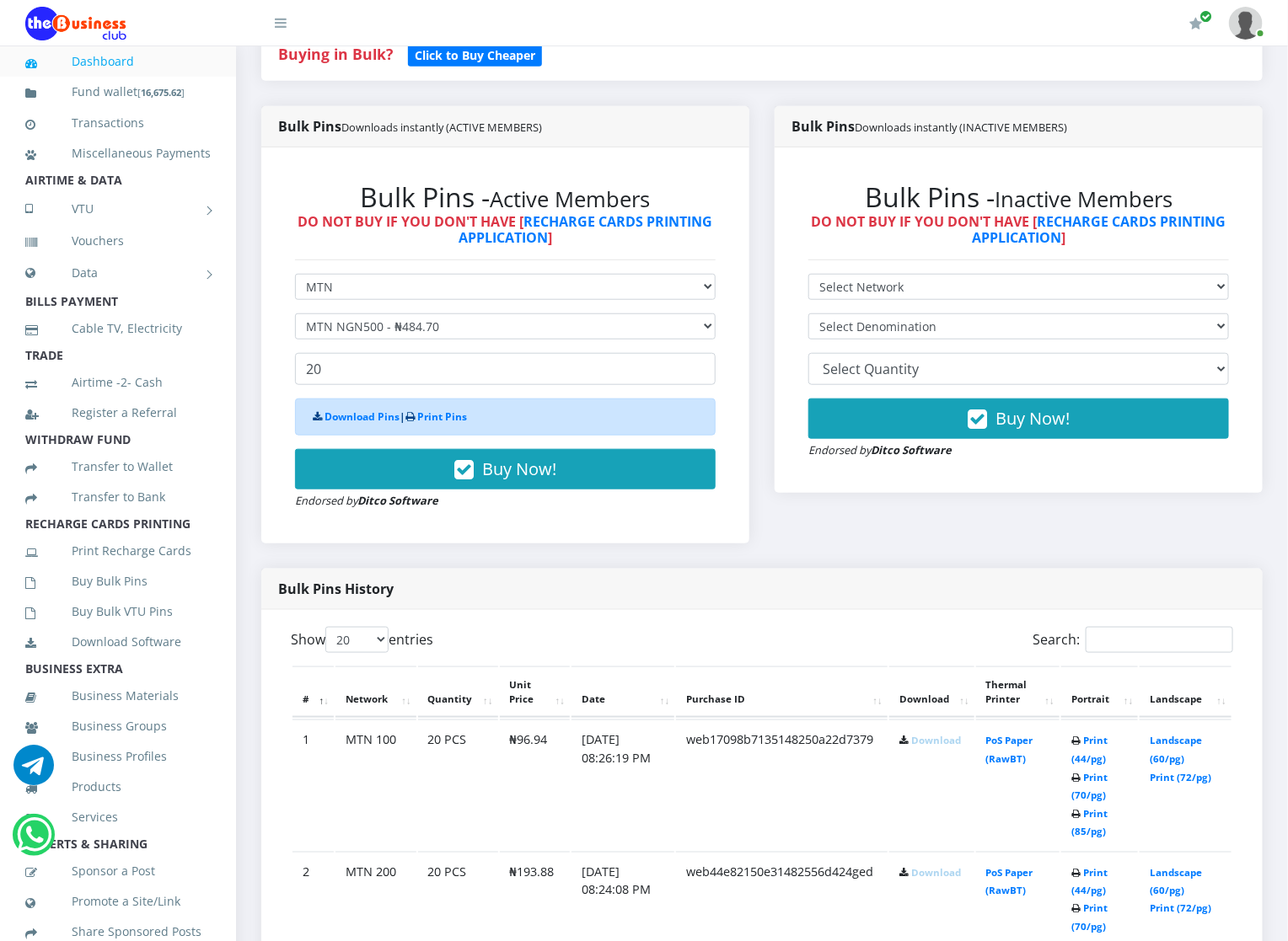
click at [913, 872] on link "Download" at bounding box center [936, 872] width 50 height 13
click at [377, 409] on div "Download Pins | Print Pins" at bounding box center [505, 416] width 420 height 37
click at [332, 422] on link "Download Pins" at bounding box center [362, 416] width 75 height 15
click at [382, 422] on link "Download Pins" at bounding box center [362, 416] width 75 height 15
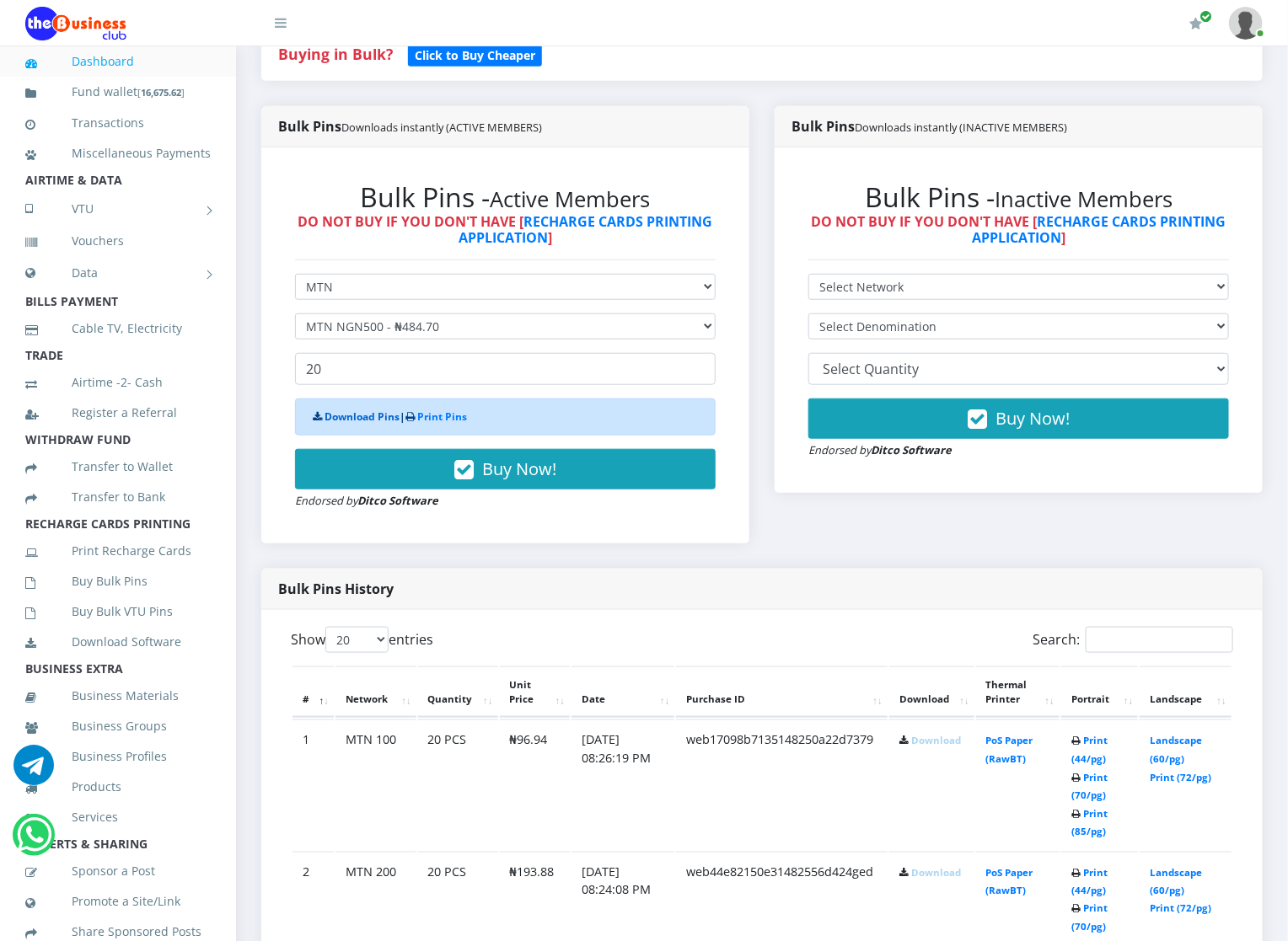
click at [382, 422] on link "Download Pins" at bounding box center [362, 416] width 75 height 15
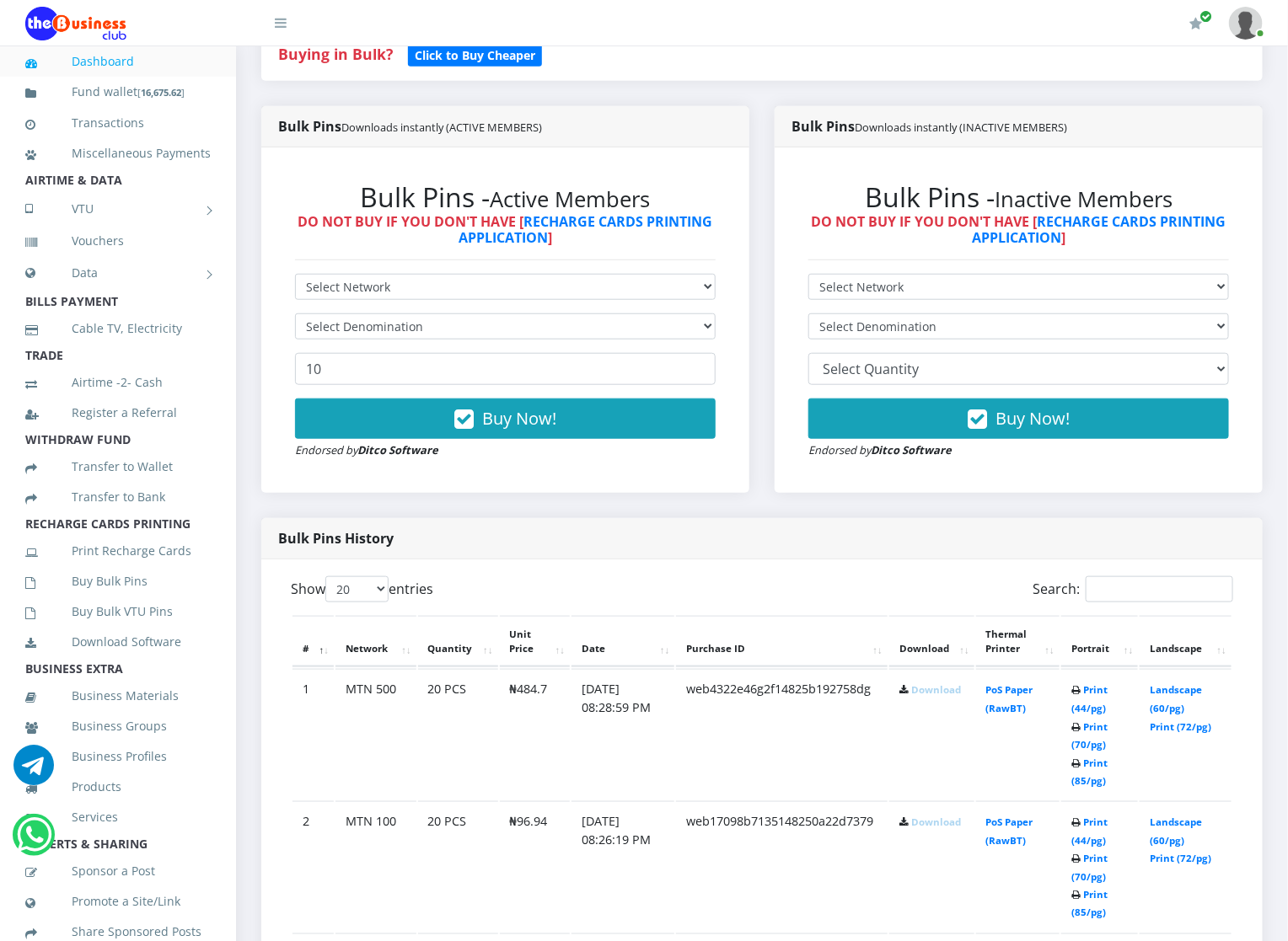
scroll to position [455, 0]
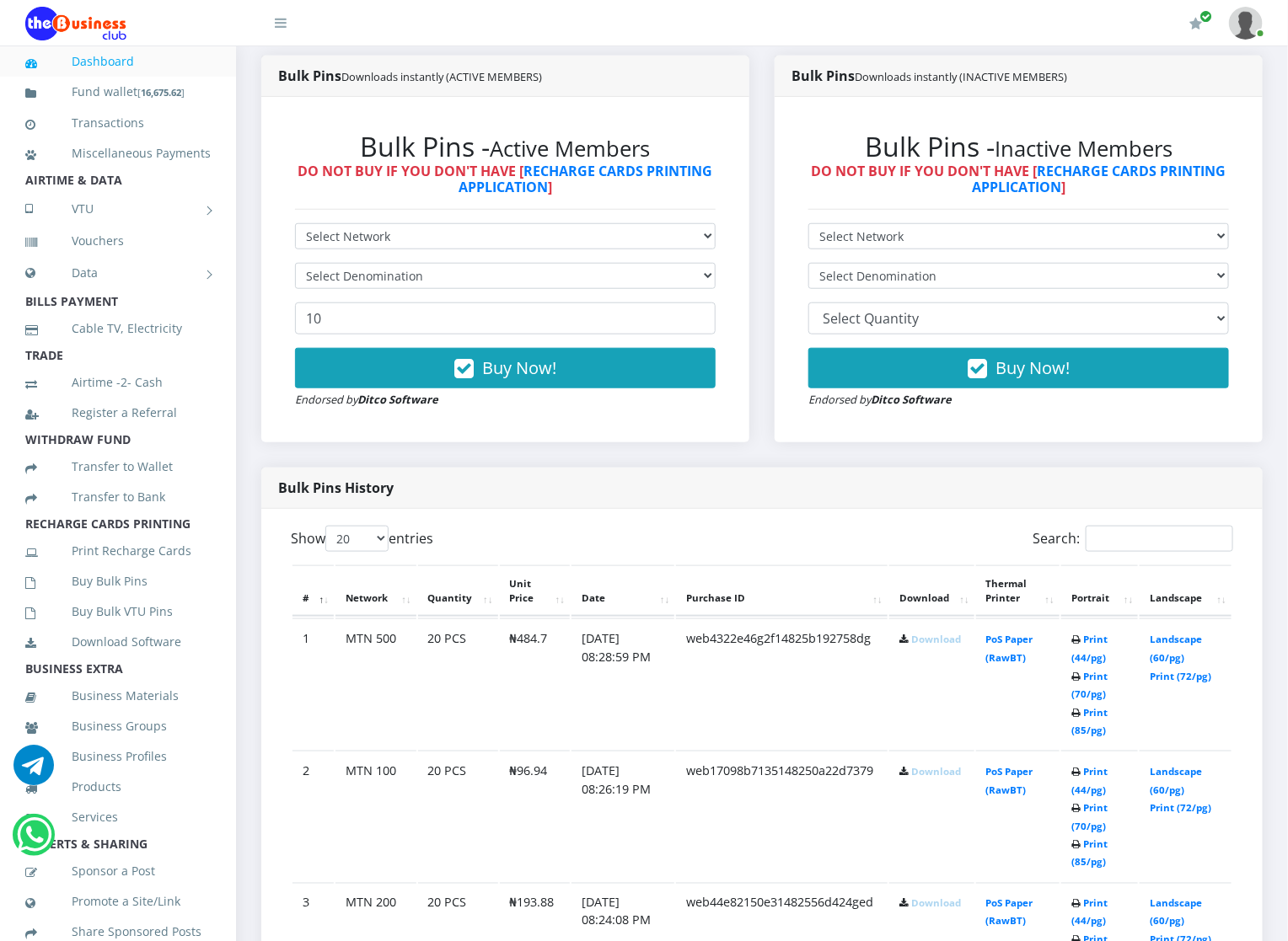
click at [936, 637] on link "Download" at bounding box center [936, 639] width 50 height 13
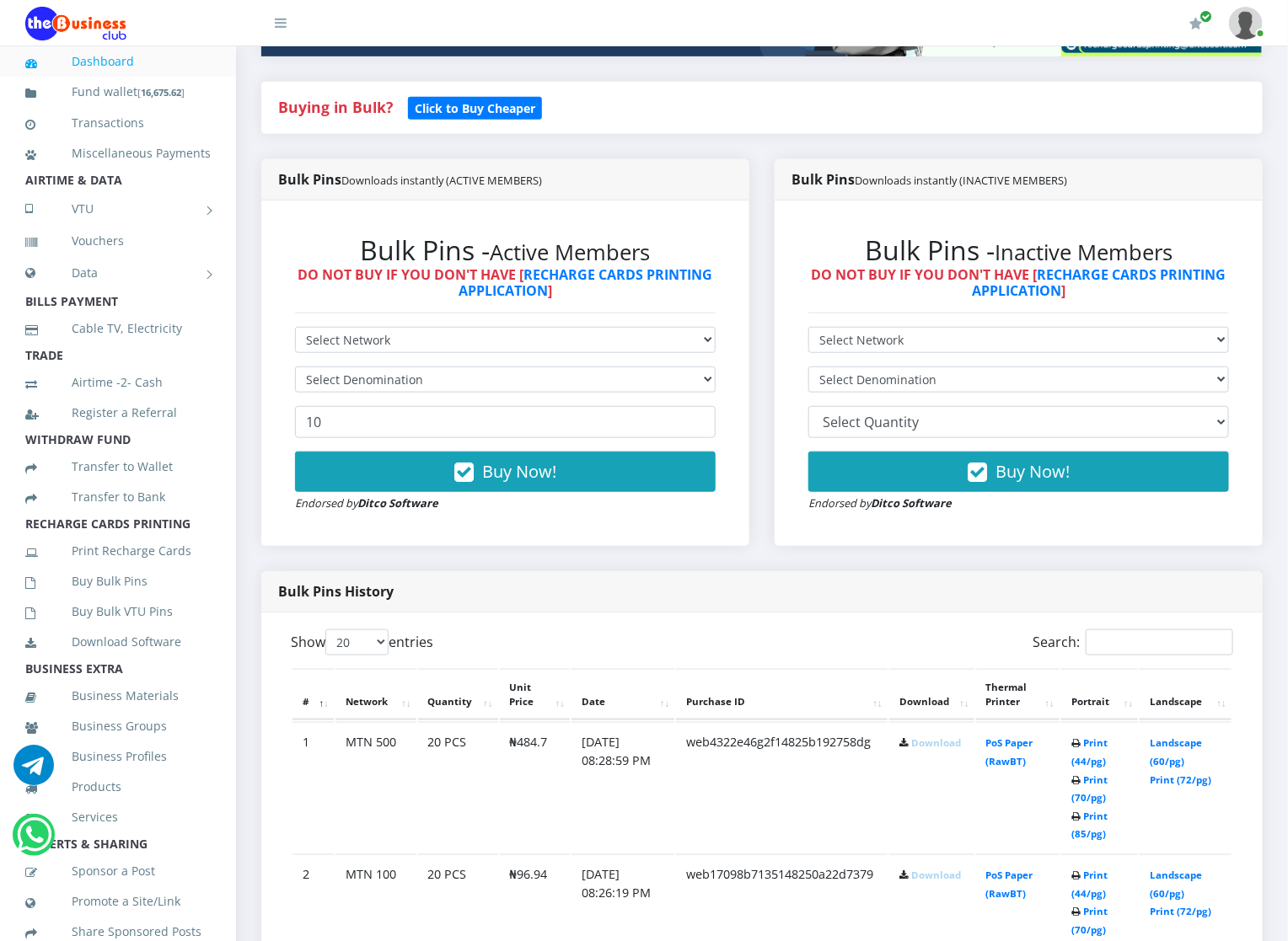
scroll to position [354, 0]
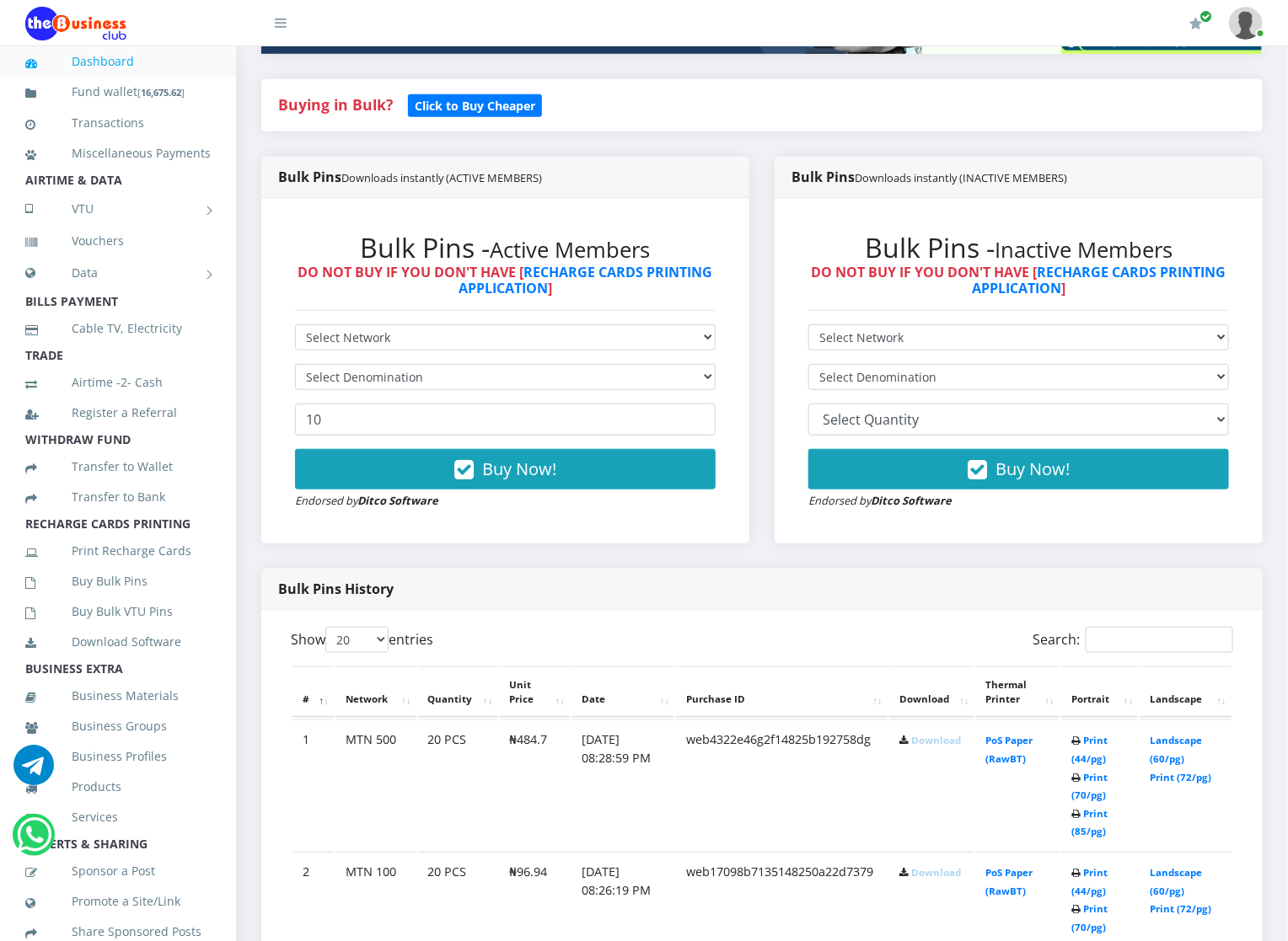
click at [940, 747] on link "Download" at bounding box center [936, 740] width 50 height 13
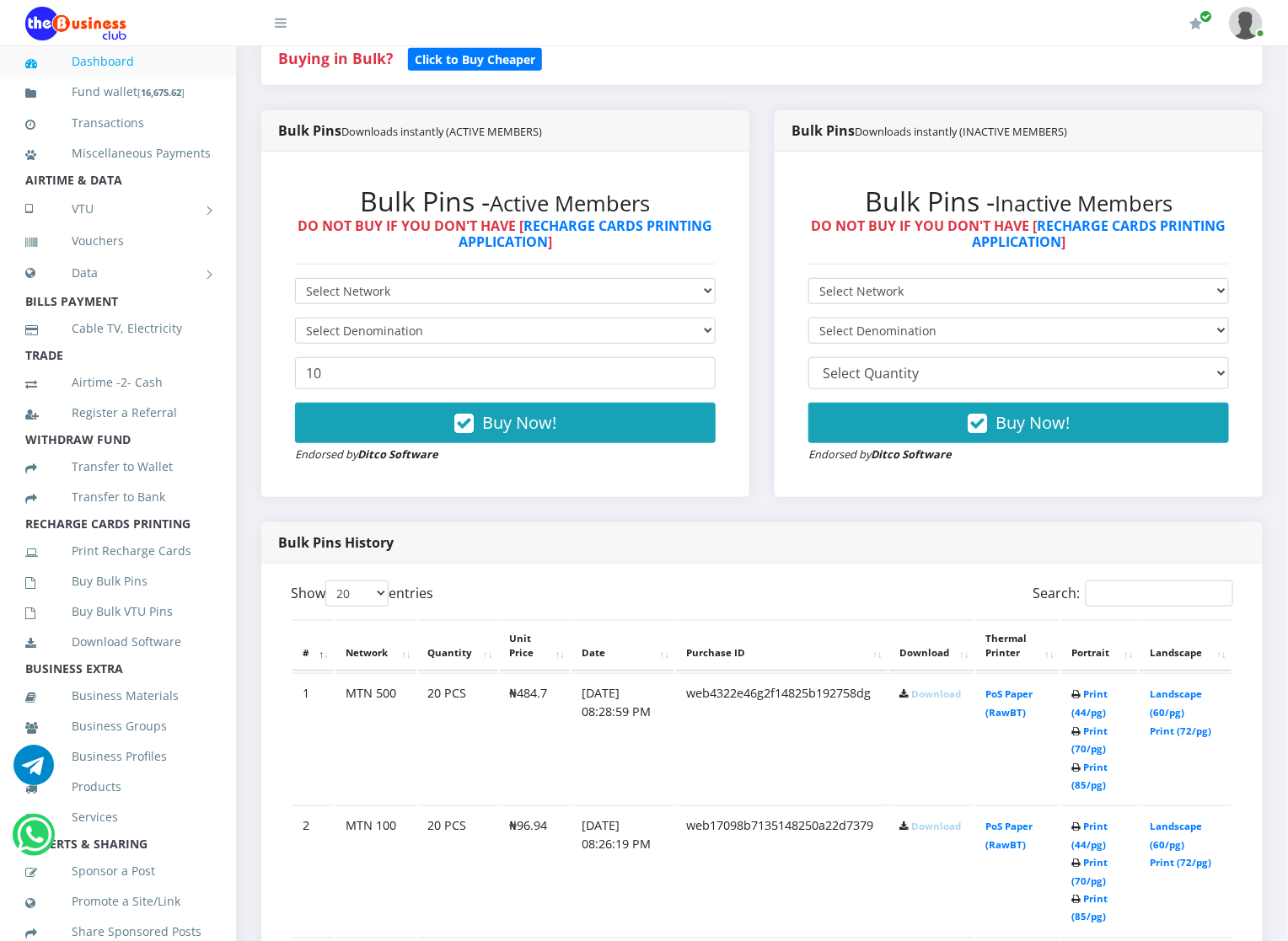
scroll to position [404, 0]
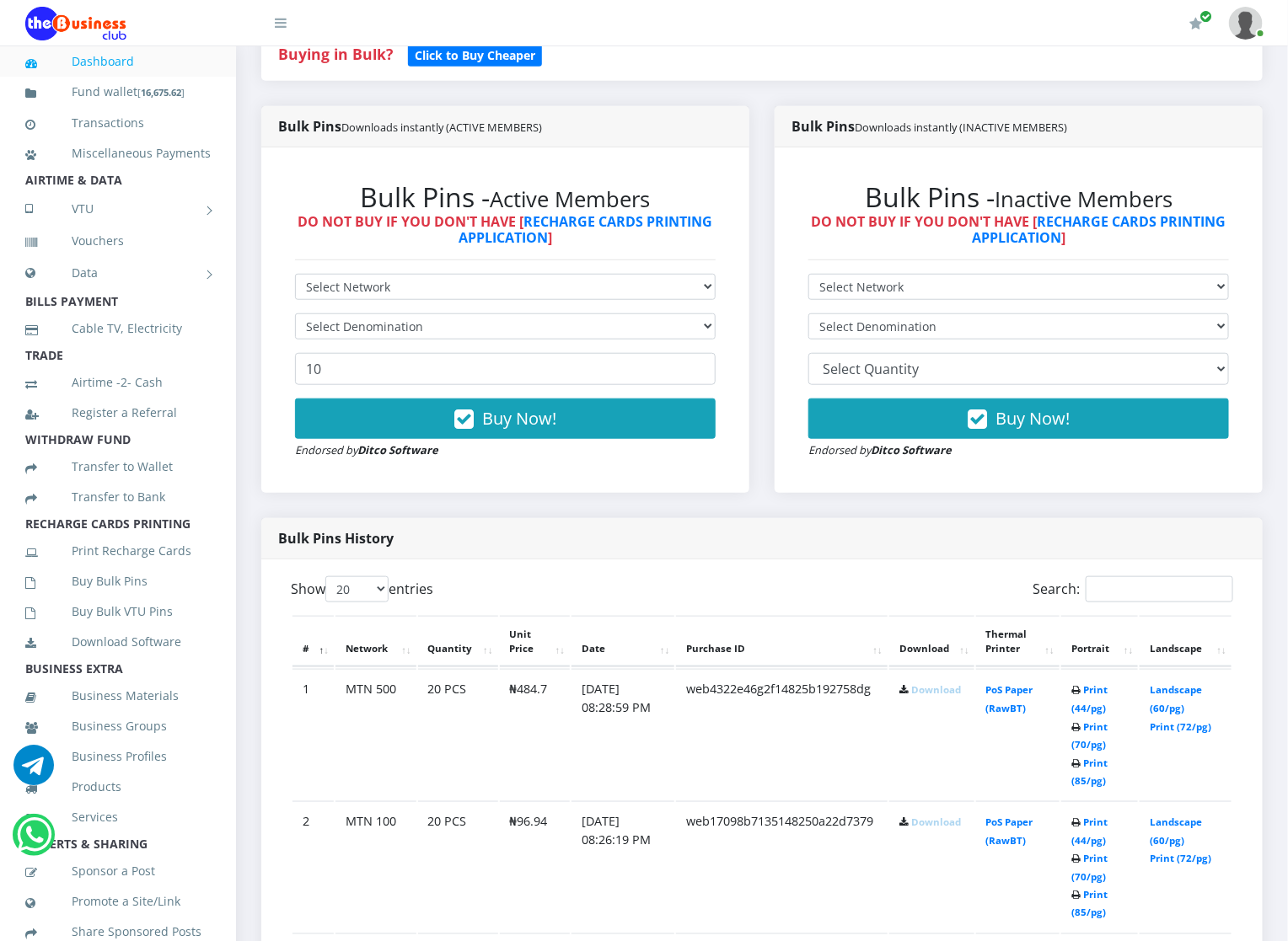
click at [921, 647] on th "Download" at bounding box center [931, 641] width 85 height 52
click at [917, 688] on link "Download" at bounding box center [936, 690] width 50 height 13
